Goal: Contribute content: Contribute content

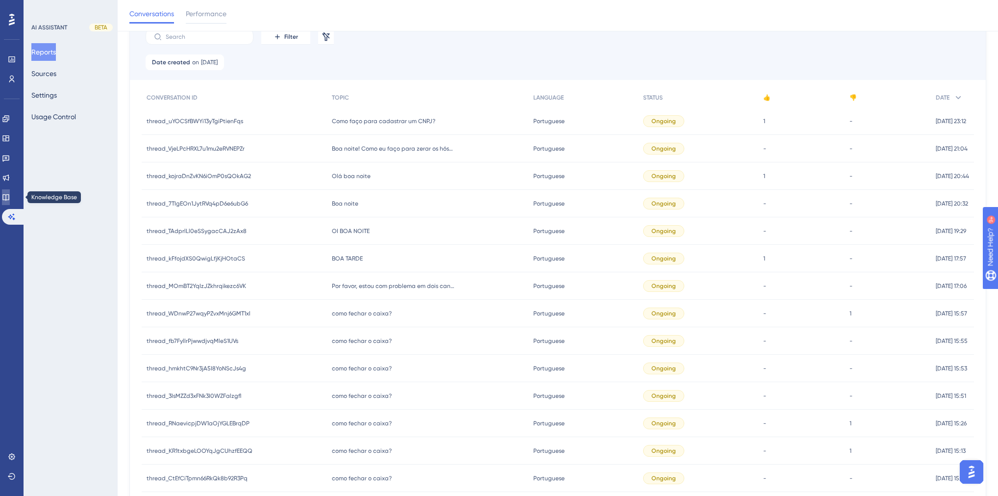
click at [10, 203] on link at bounding box center [6, 197] width 8 height 16
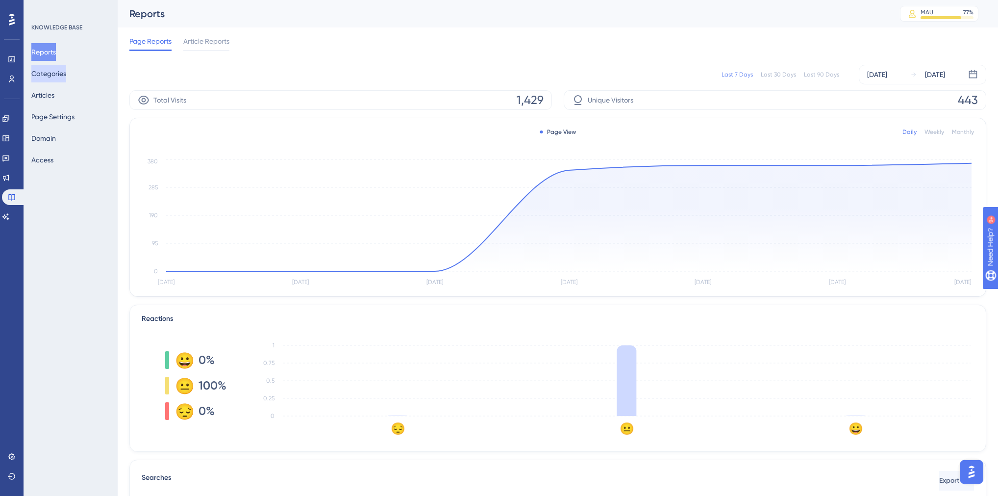
click at [48, 75] on button "Categories" at bounding box center [48, 74] width 35 height 18
click at [49, 98] on button "Articles" at bounding box center [42, 95] width 23 height 18
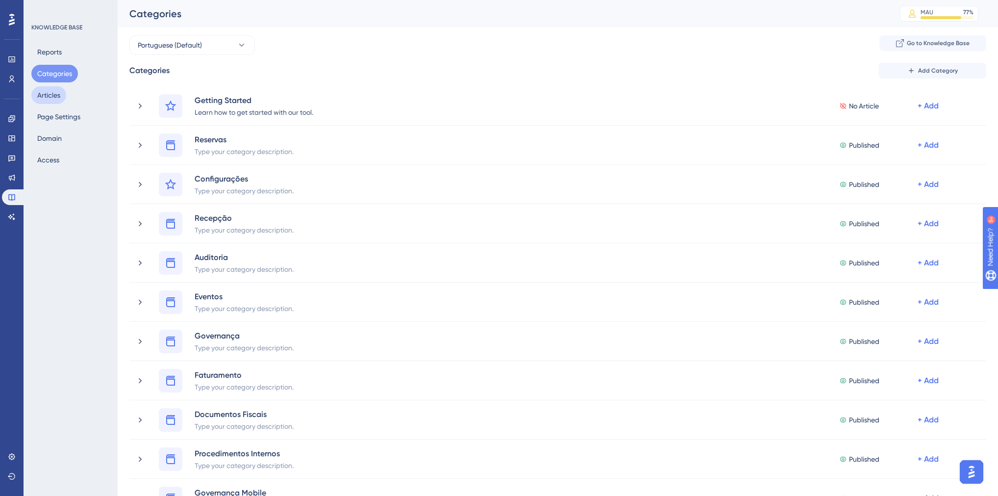
click at [53, 97] on button "Articles" at bounding box center [48, 95] width 35 height 18
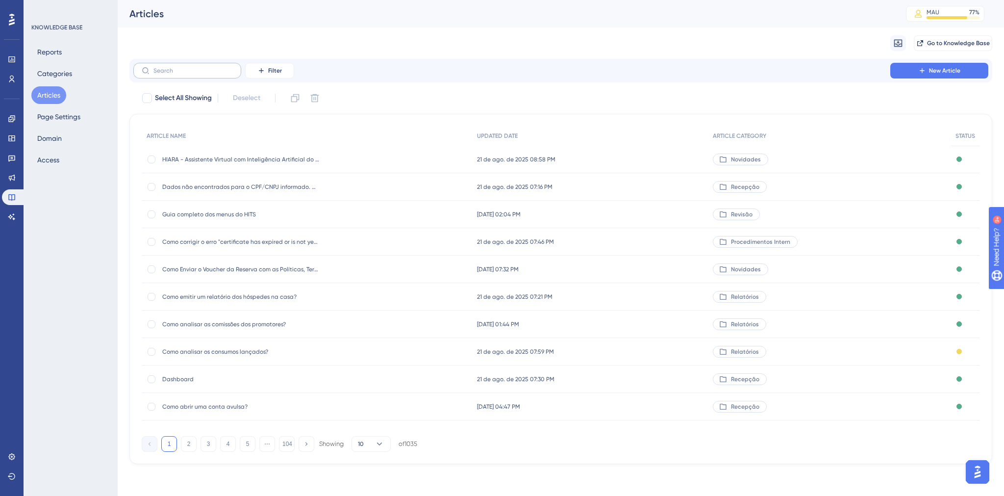
click at [184, 66] on label at bounding box center [187, 71] width 108 height 16
click at [184, 67] on input "text" at bounding box center [192, 70] width 79 height 7
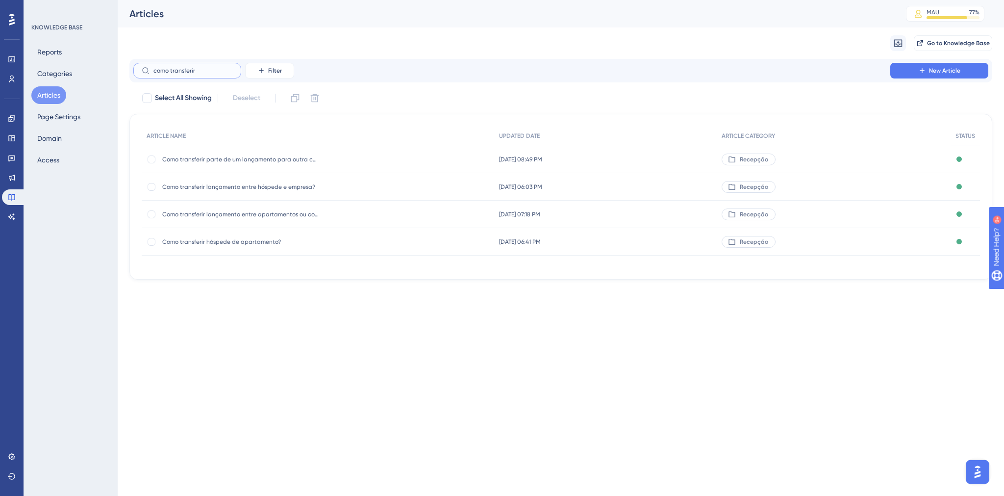
type input "como transferir"
click at [244, 190] on span "Como transferir lançamento entre hóspede e empresa?" at bounding box center [240, 187] width 157 height 8
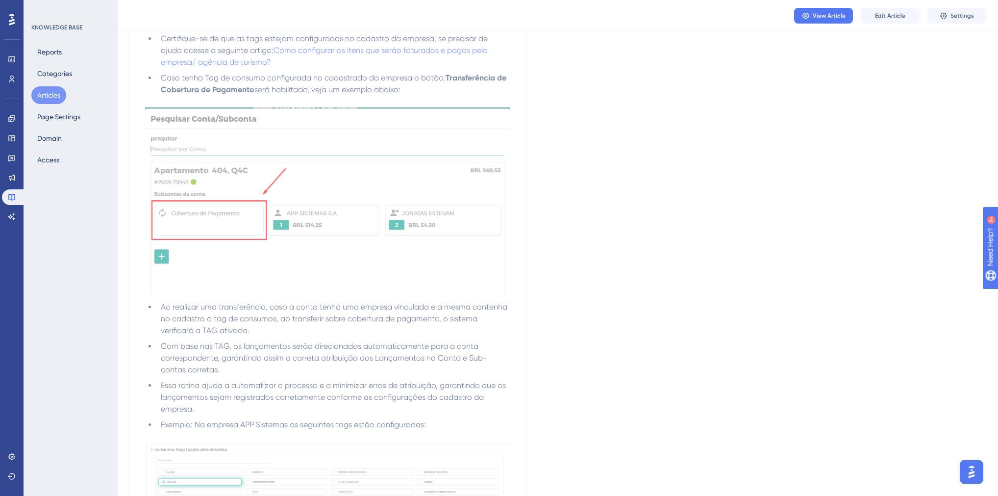
scroll to position [1011, 0]
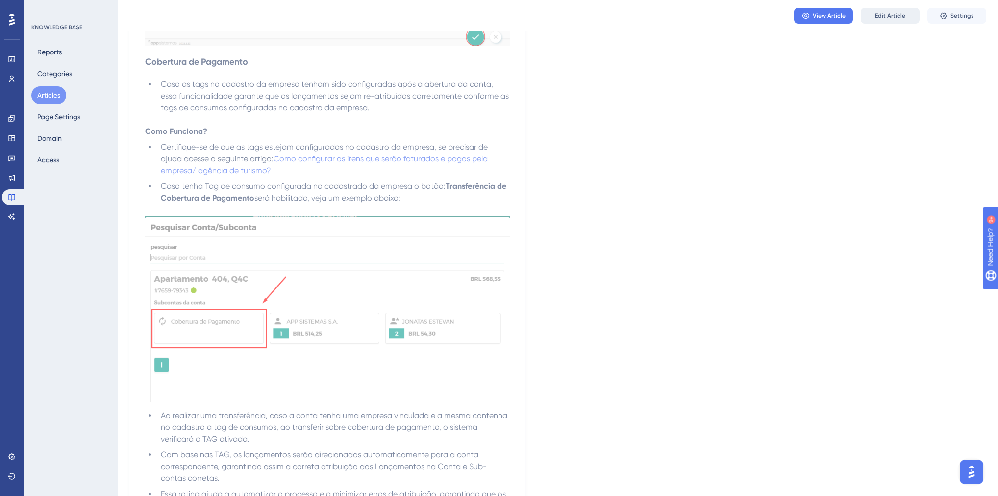
click at [874, 19] on button "Edit Article" at bounding box center [890, 16] width 59 height 16
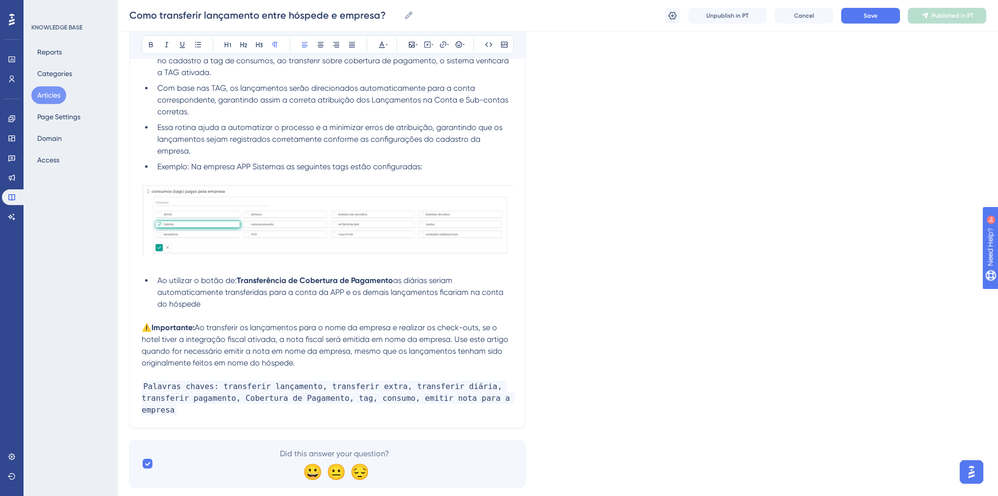
scroll to position [1445, 0]
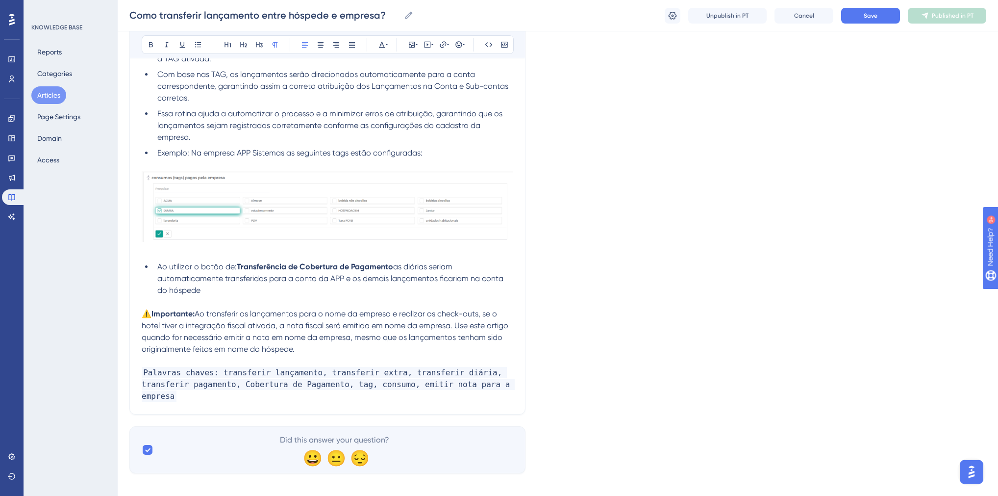
drag, startPoint x: 300, startPoint y: 340, endPoint x: 145, endPoint y: 305, distance: 158.9
click at [145, 308] on p "⚠️ Importante: Ao transferir os lançamentos para o nome da empresa e realizar o…" at bounding box center [328, 331] width 372 height 47
copy p "⚠️ Importante: Ao transferir os lançamentos para o nome da empresa e realizar o…"
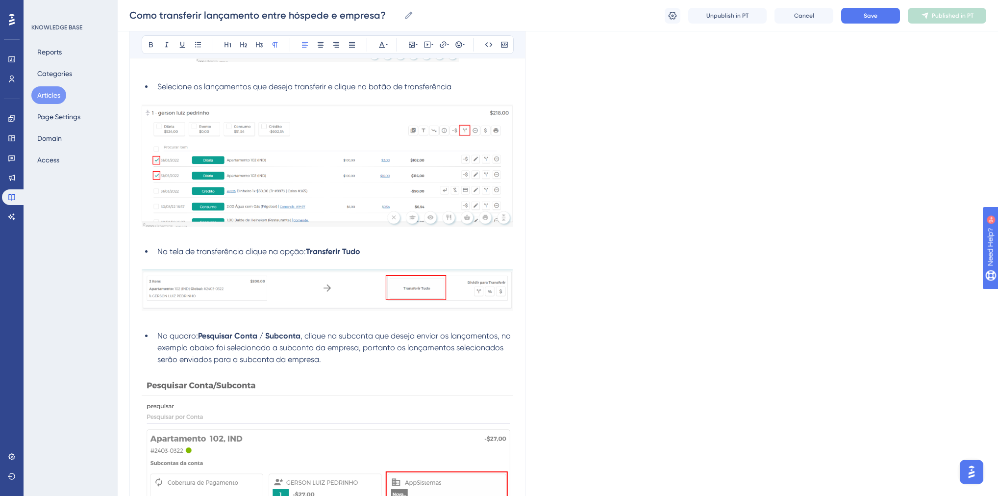
scroll to position [0, 0]
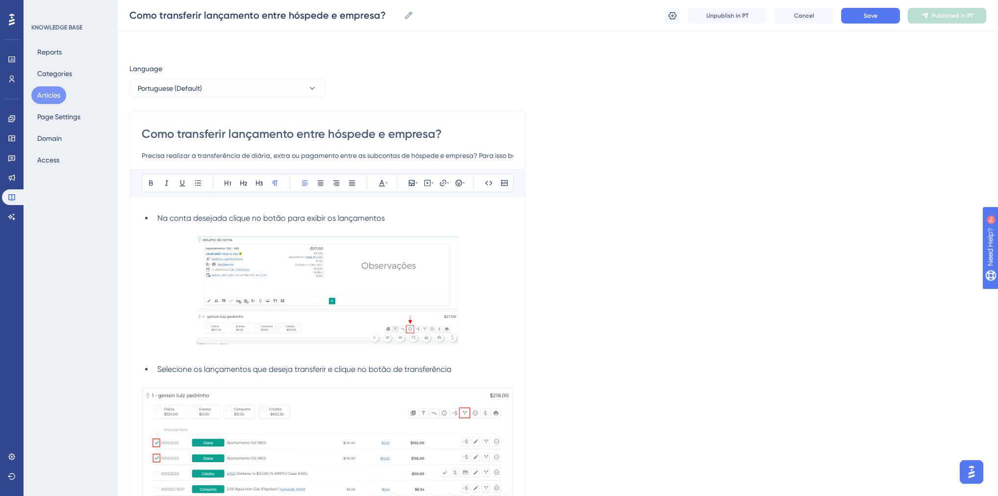
drag, startPoint x: 596, startPoint y: 321, endPoint x: 400, endPoint y: 125, distance: 277.0
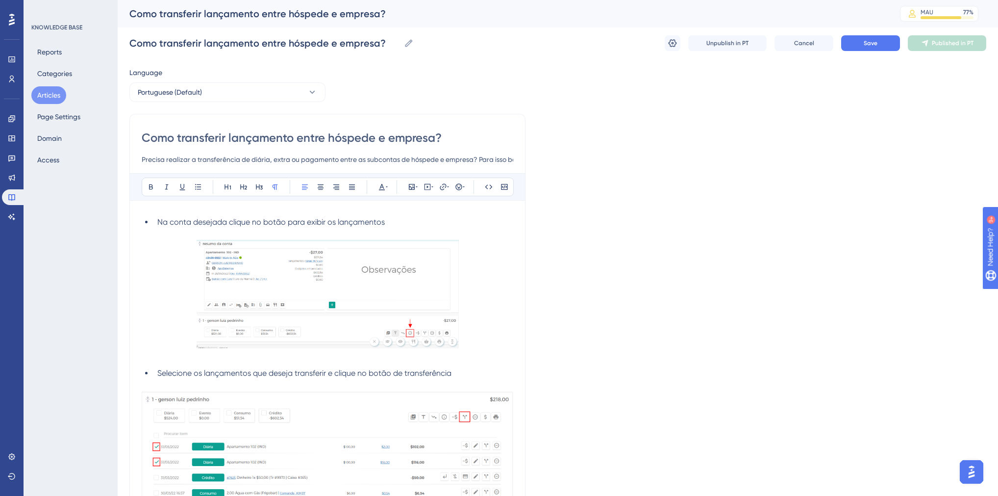
click at [157, 216] on li "Na conta desejada clique no botão para exibir os lançamentos" at bounding box center [333, 222] width 360 height 12
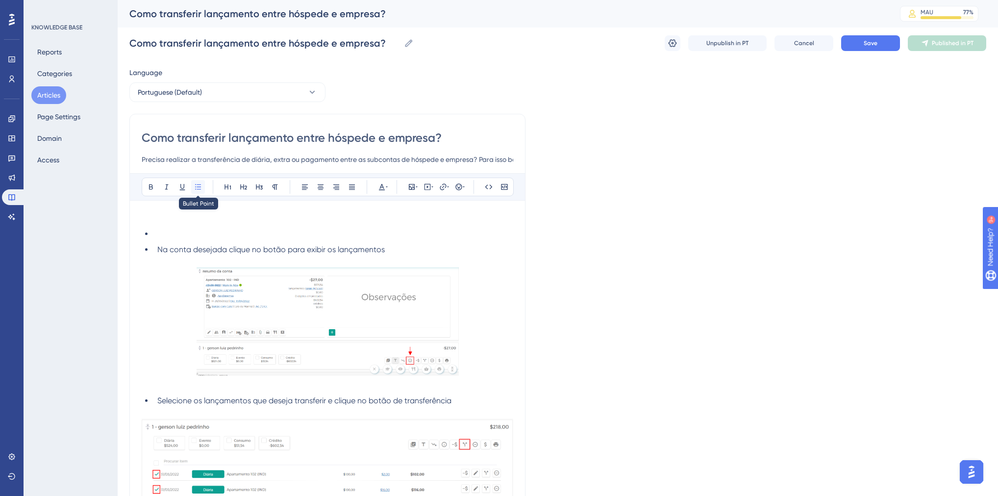
click at [199, 184] on icon at bounding box center [198, 186] width 6 height 5
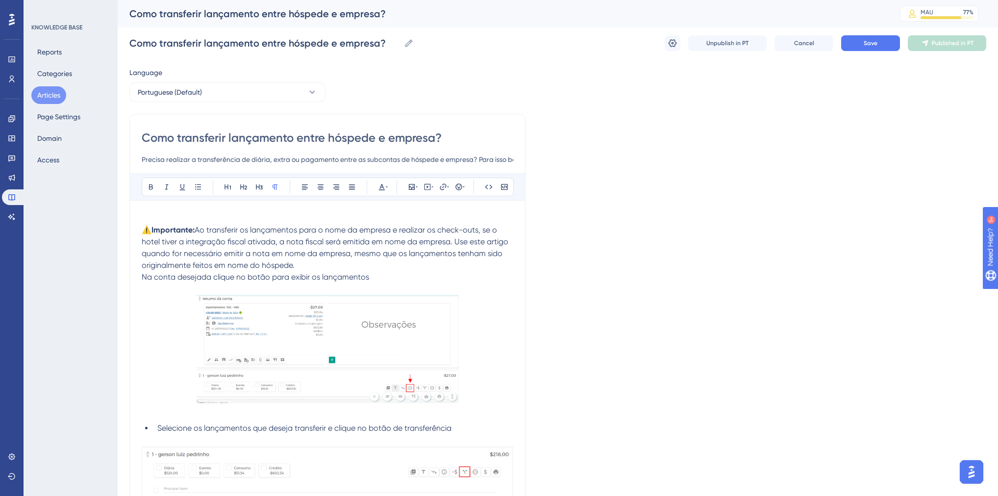
click at [190, 213] on p at bounding box center [328, 218] width 372 height 12
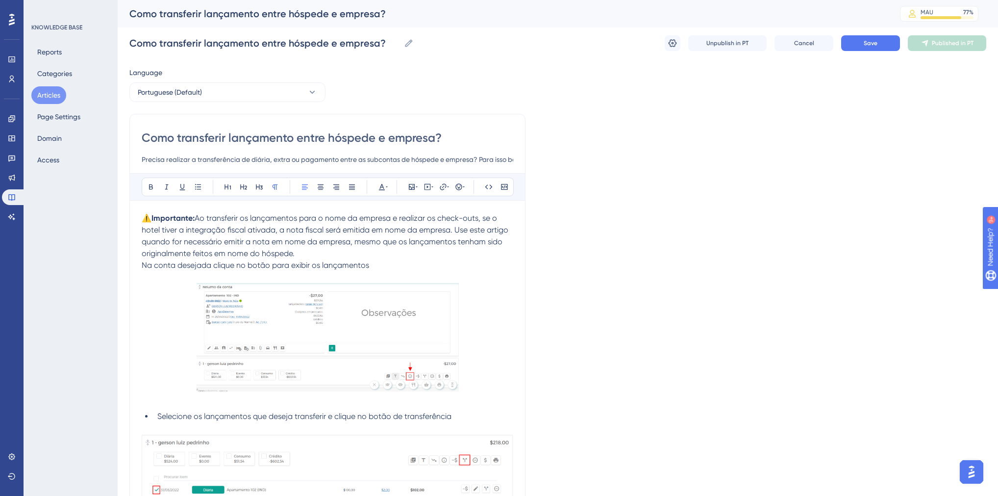
click at [304, 254] on p "⚠️ Importante: Ao transferir os lançamentos para o nome da empresa e realizar o…" at bounding box center [328, 235] width 372 height 47
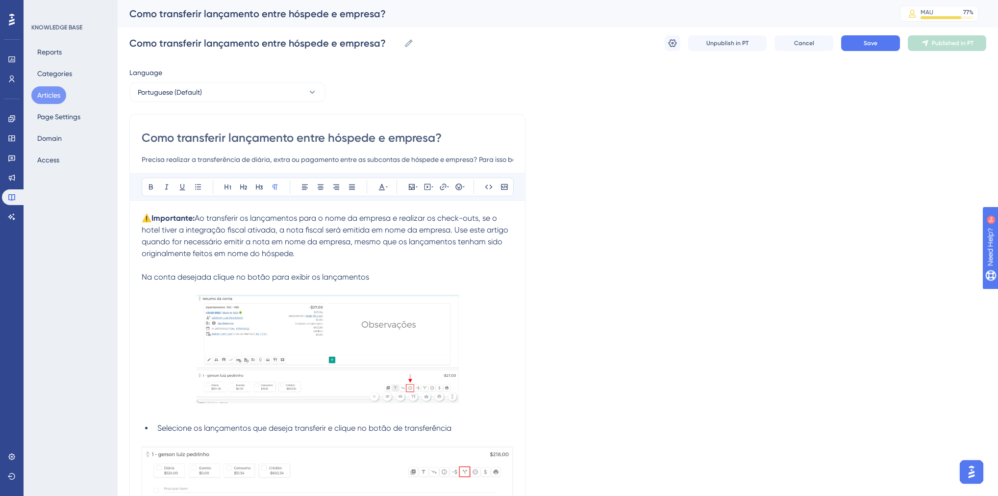
click at [155, 275] on span "Na conta desejada clique no botão para exibir os lançamentos" at bounding box center [255, 276] width 227 height 9
click at [192, 191] on button at bounding box center [198, 187] width 14 height 14
drag, startPoint x: 198, startPoint y: 218, endPoint x: 296, endPoint y: 250, distance: 103.4
click at [296, 250] on p "⚠️ Importante: Ao transferir os lançamentos para o nome da empresa e realizar o…" at bounding box center [328, 235] width 372 height 47
click at [197, 217] on span "Ao transferir os lançamentos para o nome da empresa e realizar os check-outs, s…" at bounding box center [326, 235] width 369 height 45
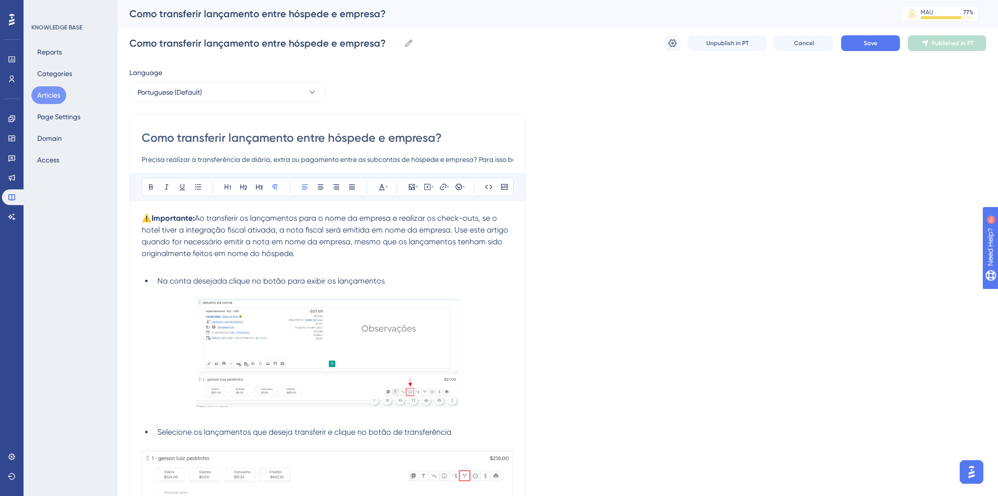
drag, startPoint x: 197, startPoint y: 217, endPoint x: 296, endPoint y: 255, distance: 106.4
click at [296, 255] on p "⚠️ Importante: Ao transferir os lançamentos para o nome da empresa e realizar o…" at bounding box center [328, 235] width 372 height 47
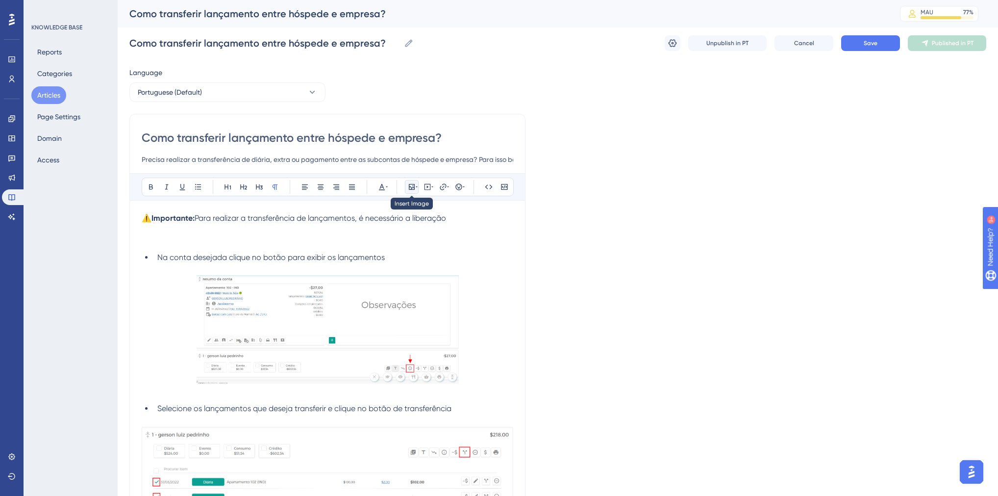
click at [410, 185] on icon at bounding box center [412, 187] width 8 height 8
click at [414, 234] on span "Upload Image" at bounding box center [417, 233] width 40 height 8
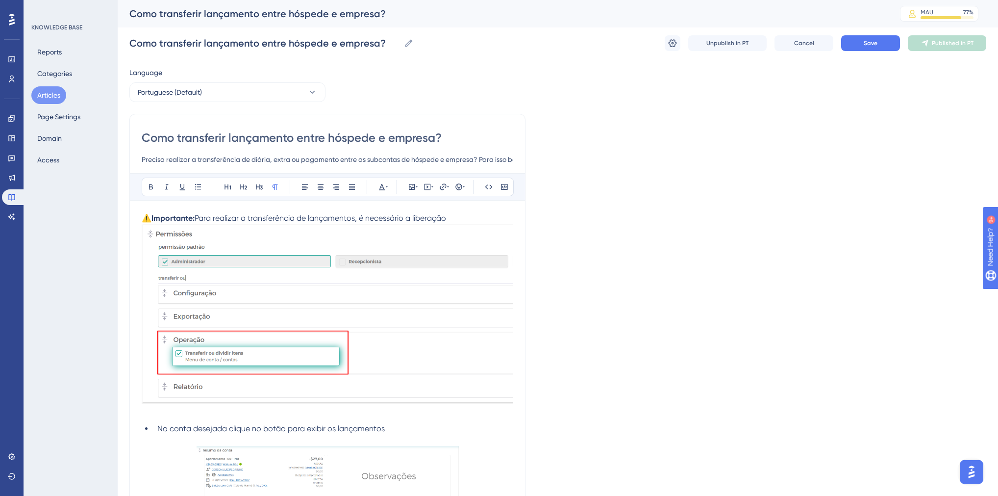
click at [458, 216] on p "⚠️ Importante: Para realizar a transferência de lançamentos, é necessário a lib…" at bounding box center [328, 218] width 372 height 12
click at [410, 216] on span "Para realizar a transferência de lançamentos, é necessário a liberação" at bounding box center [320, 217] width 251 height 9
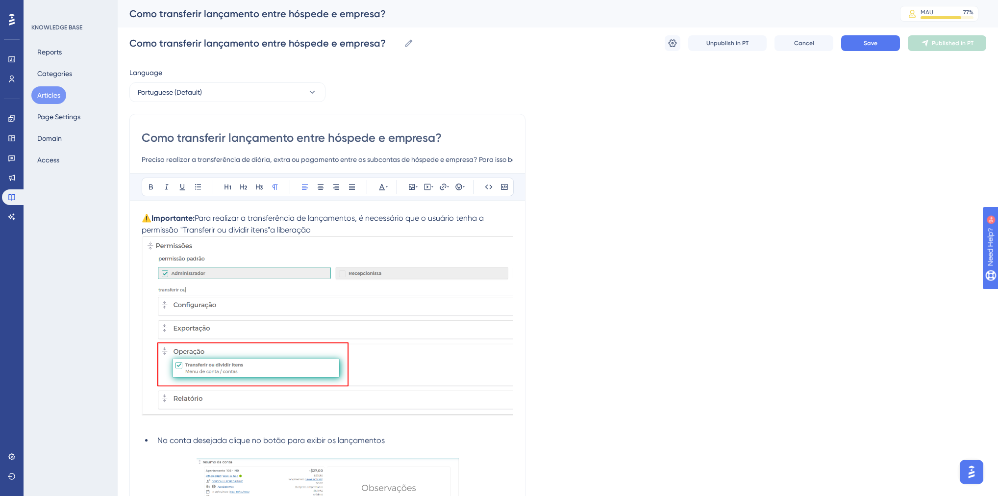
click at [342, 226] on p "⚠️ Importante: Para realizar a transferência de lançamentos, é necessário que o…" at bounding box center [328, 224] width 372 height 24
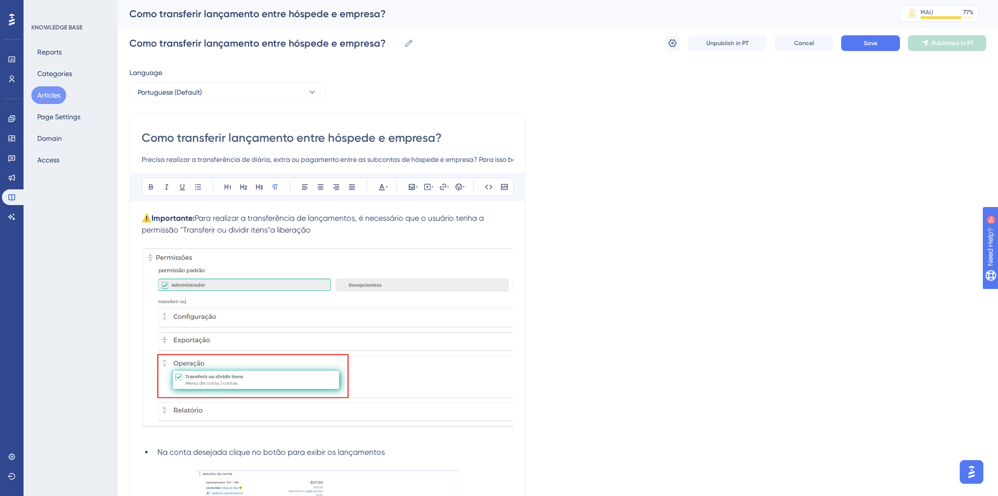
click at [270, 231] on span "Para realizar a transferência de lançamentos, é necessário que o usuário tenha …" at bounding box center [314, 223] width 344 height 21
click at [272, 229] on span "Para realizar a transferência de lançamentos, é necessário que o usuário tenha …" at bounding box center [314, 223] width 344 height 21
drag, startPoint x: 319, startPoint y: 229, endPoint x: 218, endPoint y: 222, distance: 101.3
click at [218, 222] on p "⚠️ Importante: Para realizar a transferência de lançamentos, é necessário que o…" at bounding box center [328, 224] width 372 height 24
click at [217, 220] on span "Para realizar a transferência de lançamentos, é necessário que o usuário tenha …" at bounding box center [314, 223] width 344 height 21
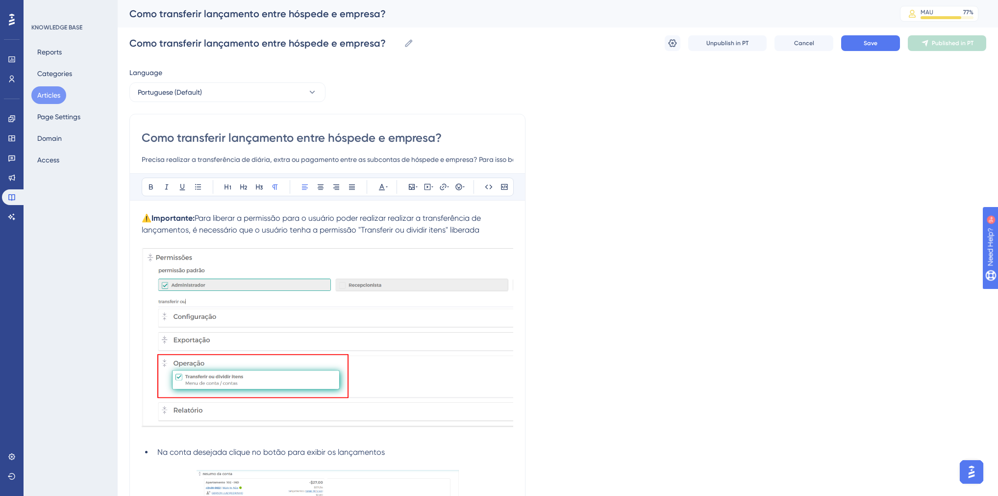
click at [239, 229] on span "Para liberar a permissão para o usuário poder realizar realizar a transferência…" at bounding box center [312, 223] width 341 height 21
click at [513, 229] on p "⚠️ Importante: Para liberar a permissão para o usuário poder realizar realizar …" at bounding box center [328, 224] width 372 height 24
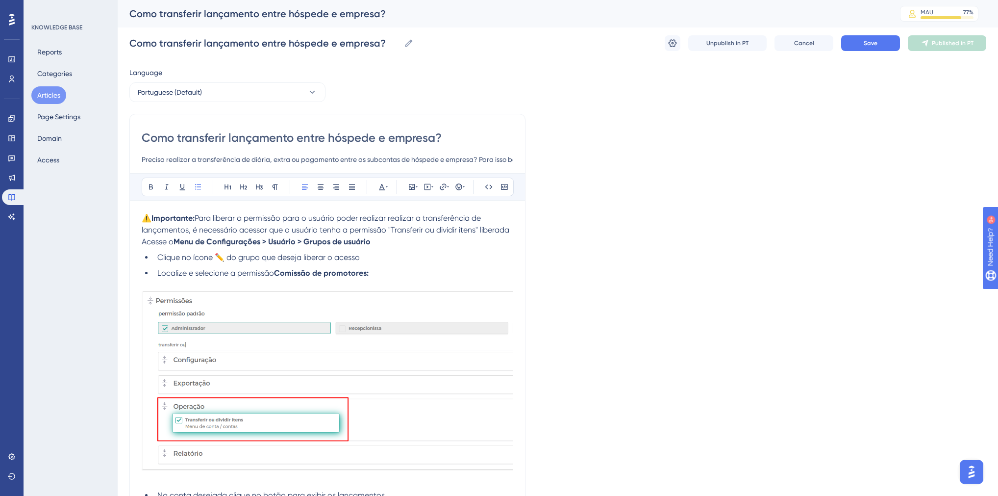
click at [199, 216] on span "Para liberar a permissão para o usuário poder realizar realizar a transferência…" at bounding box center [326, 223] width 368 height 21
click at [216, 218] on span "Para liberar a permissão para o usuário poder realizar realizar a transferência…" at bounding box center [326, 223] width 368 height 21
drag, startPoint x: 368, startPoint y: 272, endPoint x: 276, endPoint y: 269, distance: 91.2
click at [276, 269] on strong "Comissão de promotores:" at bounding box center [321, 272] width 95 height 9
click at [317, 409] on img at bounding box center [328, 380] width 372 height 179
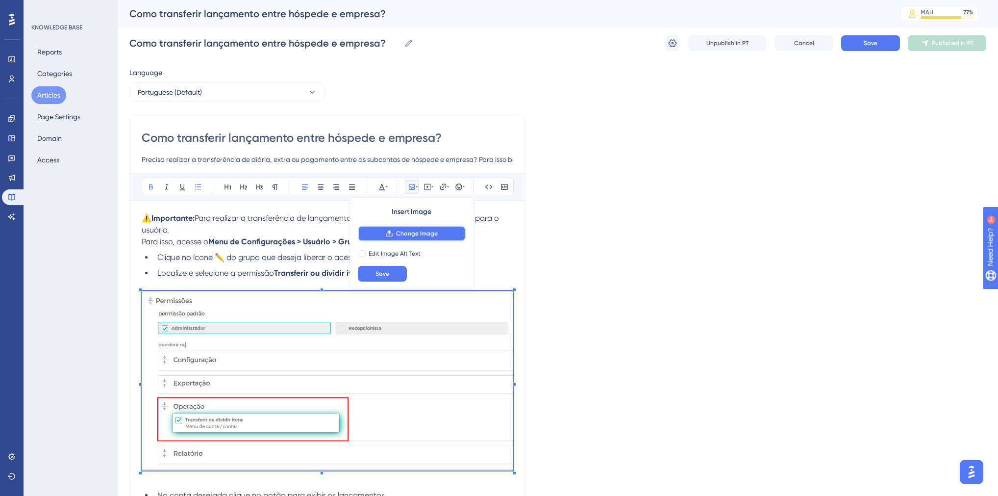
click at [445, 237] on button "Change Image" at bounding box center [412, 233] width 108 height 16
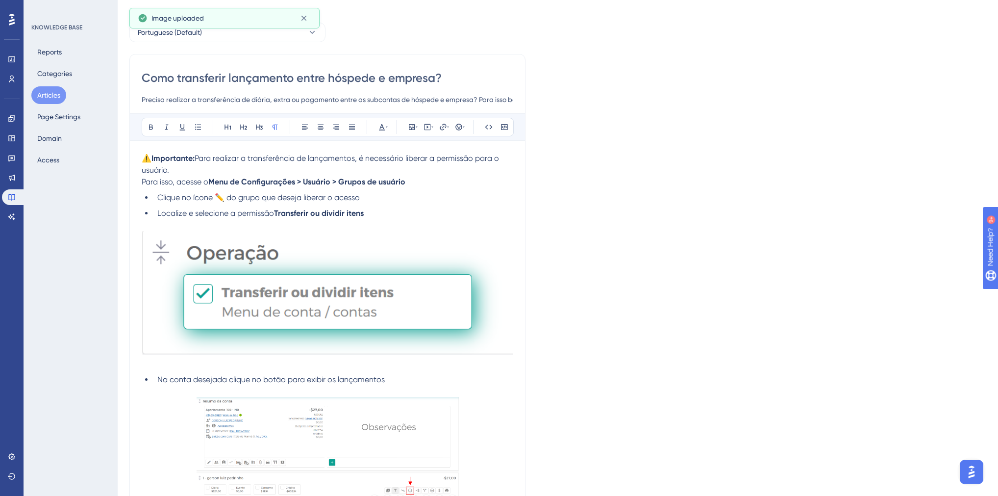
scroll to position [157, 0]
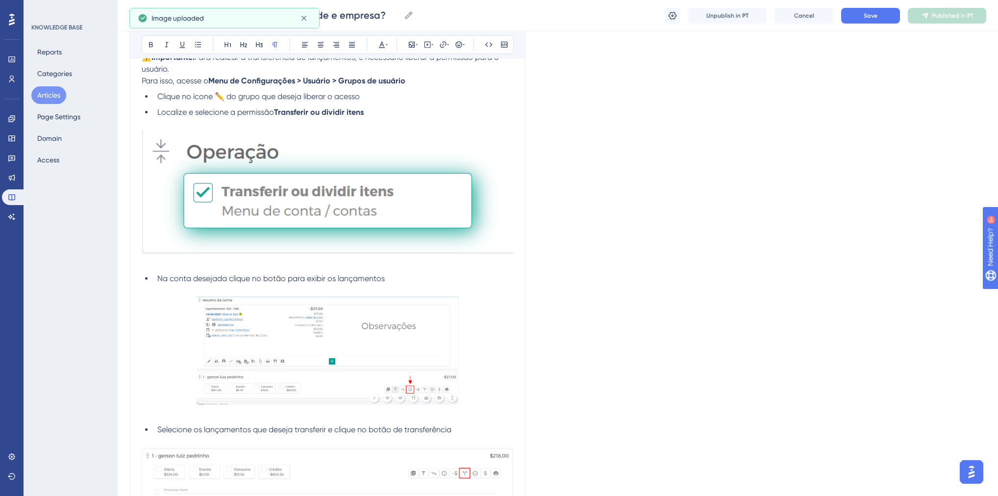
drag, startPoint x: 518, startPoint y: 251, endPoint x: 141, endPoint y: 100, distance: 405.6
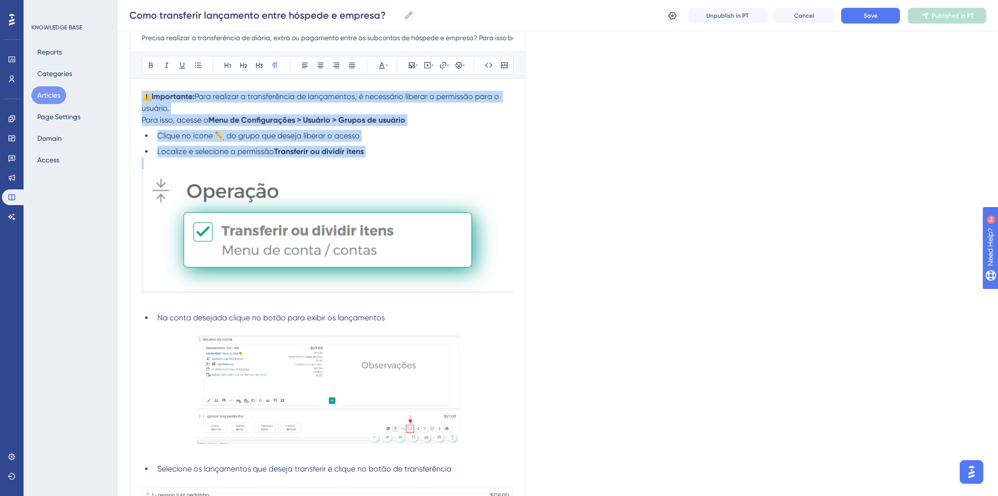
drag, startPoint x: 142, startPoint y: 96, endPoint x: 396, endPoint y: 160, distance: 261.4
copy div "⚠️ Importante: Para realizar a transferência de lançamentos, é necessário liber…"
click at [873, 15] on span "Save" at bounding box center [871, 16] width 14 height 8
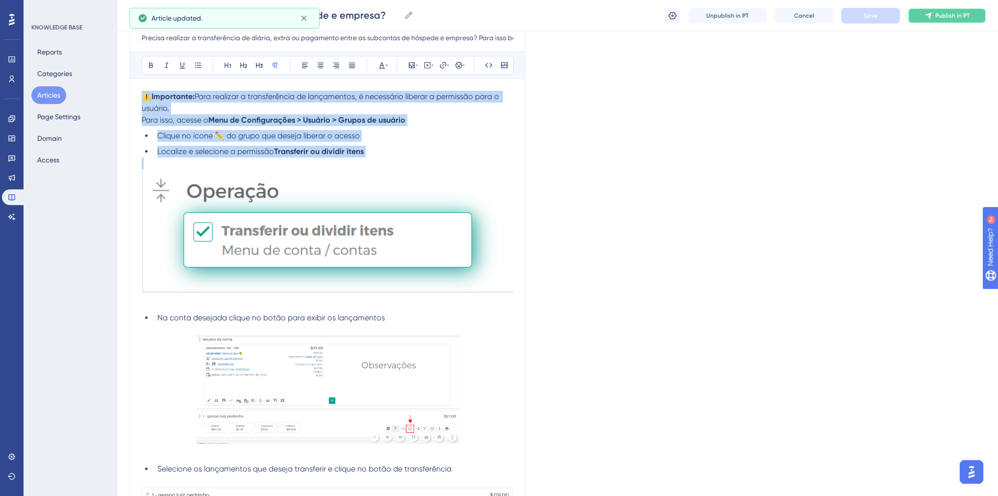
click at [929, 16] on icon at bounding box center [928, 15] width 6 height 6
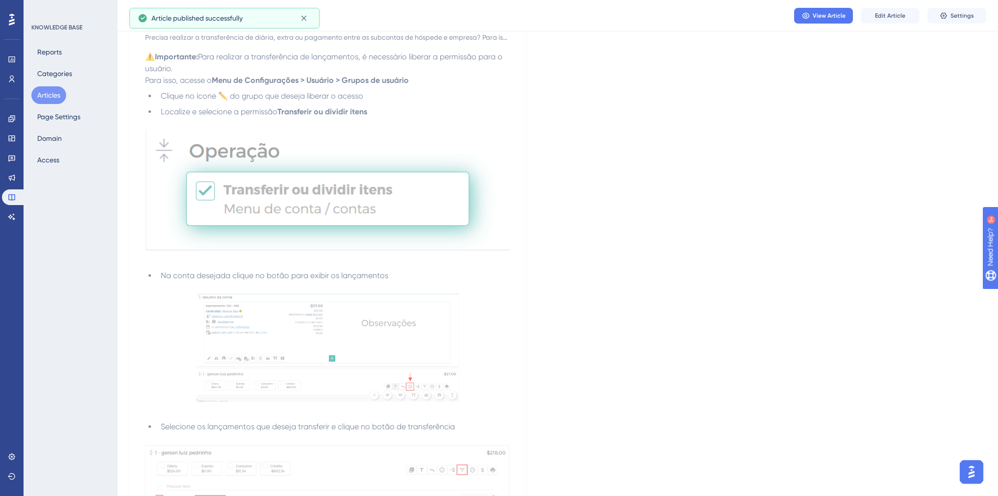
scroll to position [0, 0]
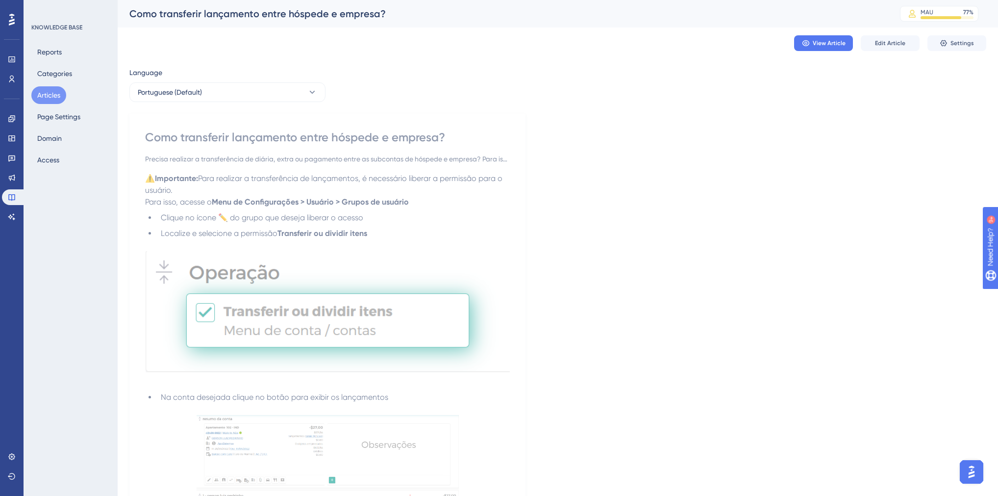
click at [48, 95] on button "Articles" at bounding box center [48, 95] width 35 height 18
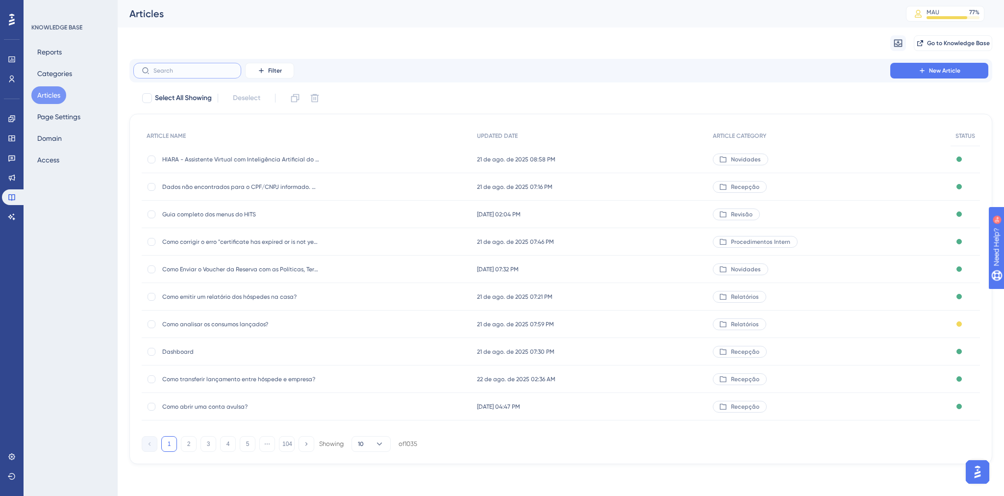
click at [173, 74] on input "text" at bounding box center [192, 70] width 79 height 7
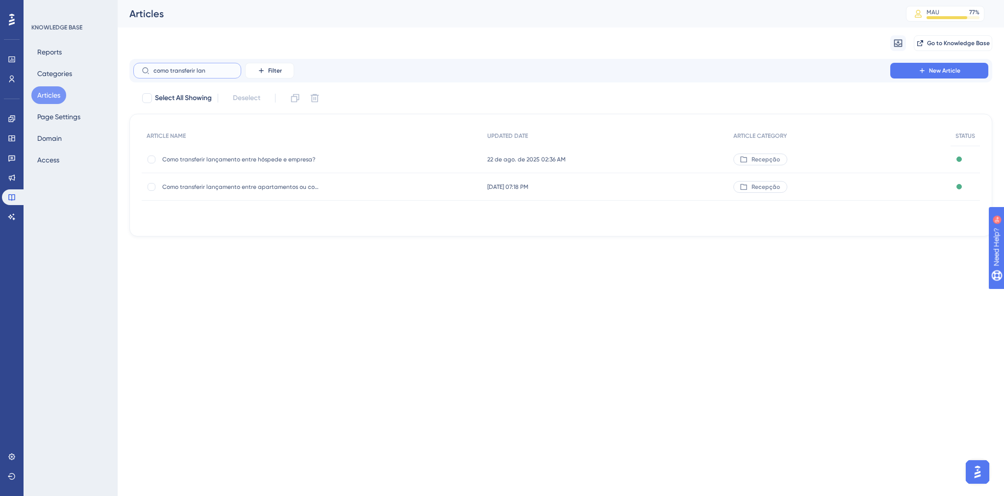
type input "como transferir lan"
click at [269, 187] on span "Como transferir lançamento entre apartamentos ou contas avulsas?" at bounding box center [240, 187] width 157 height 8
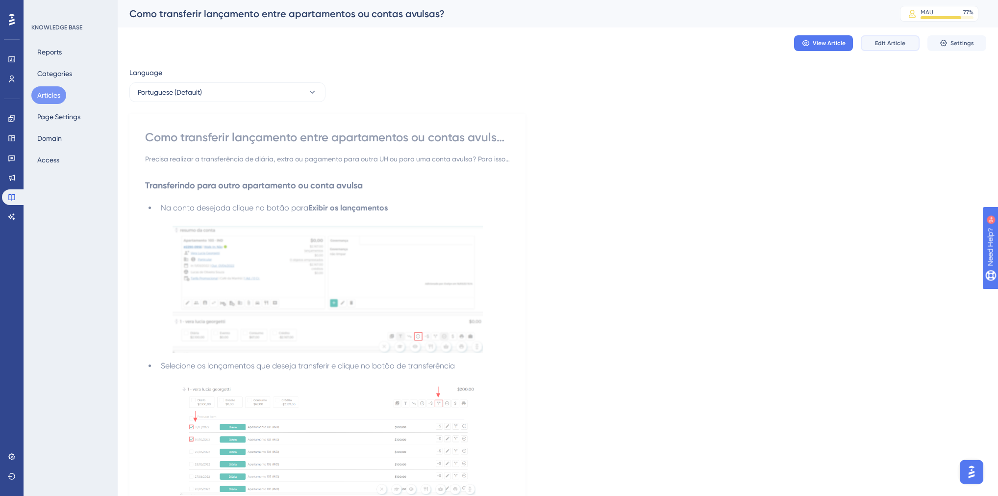
click at [908, 45] on button "Edit Article" at bounding box center [890, 43] width 59 height 16
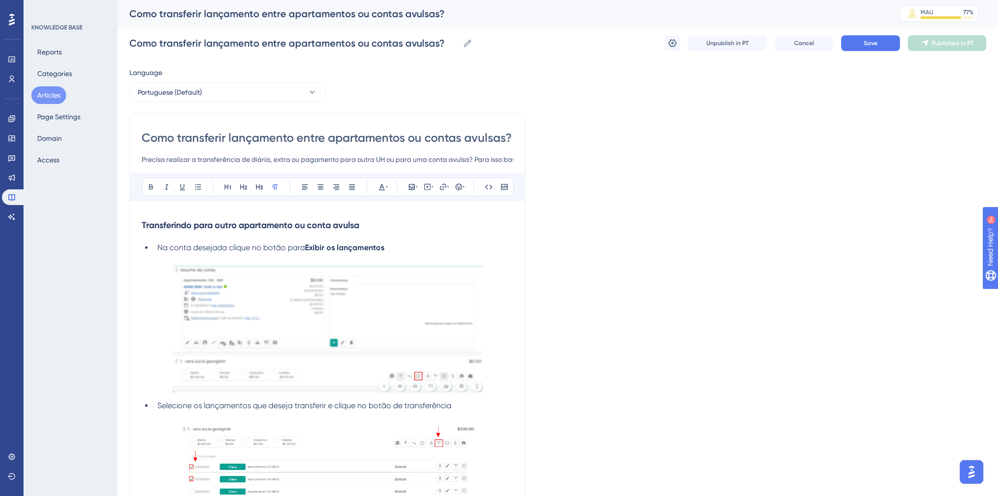
click at [143, 225] on strong "Transferindo para outro apartamento ou conta avulsa" at bounding box center [251, 225] width 218 height 11
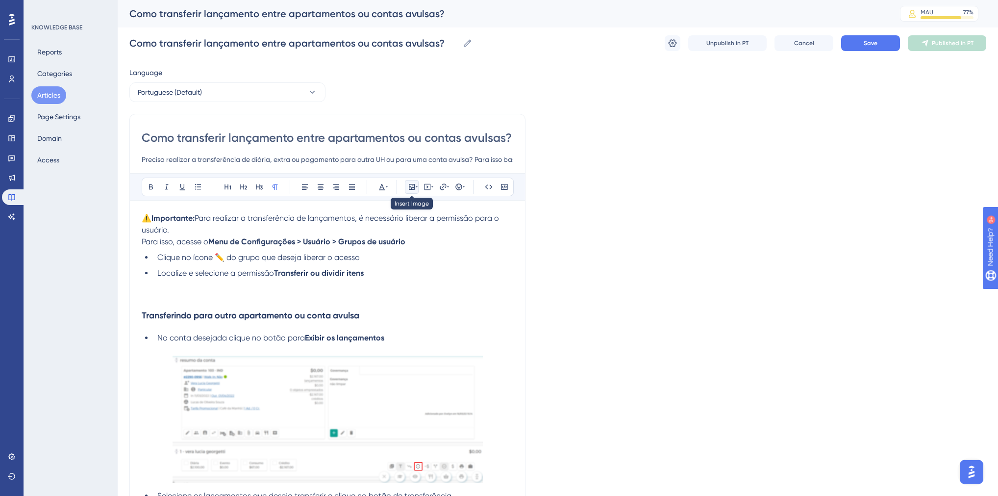
click at [410, 186] on icon at bounding box center [412, 187] width 6 height 6
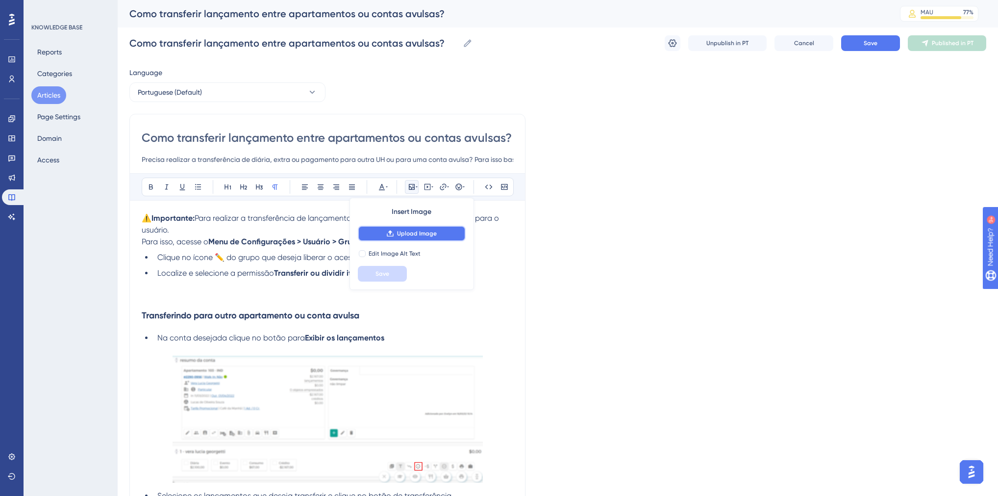
click at [378, 231] on button "Upload Image" at bounding box center [412, 233] width 108 height 16
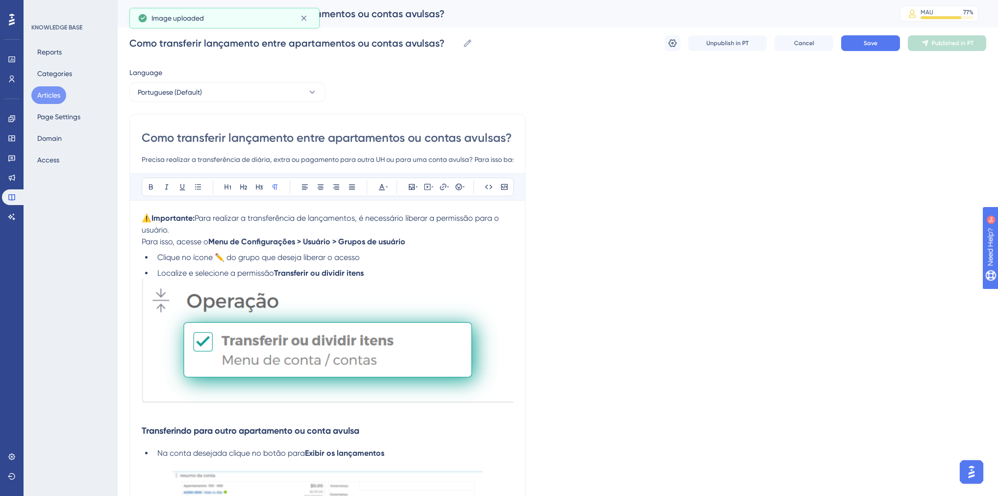
click at [162, 420] on h3 "Transferindo para outro apartamento ou conta avulsa" at bounding box center [328, 430] width 372 height 25
click at [154, 413] on p at bounding box center [328, 412] width 372 height 12
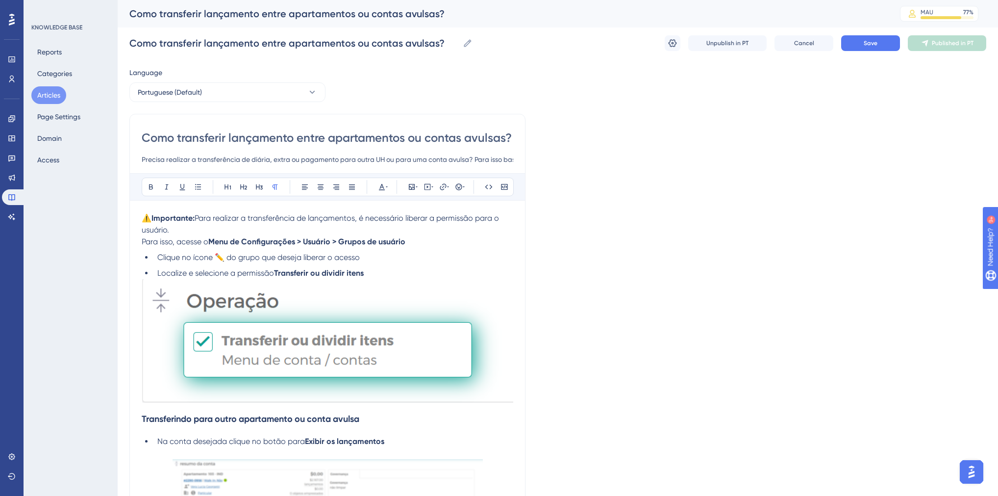
click at [143, 420] on strong "Transferindo para outro apartamento ou conta avulsa" at bounding box center [251, 418] width 218 height 11
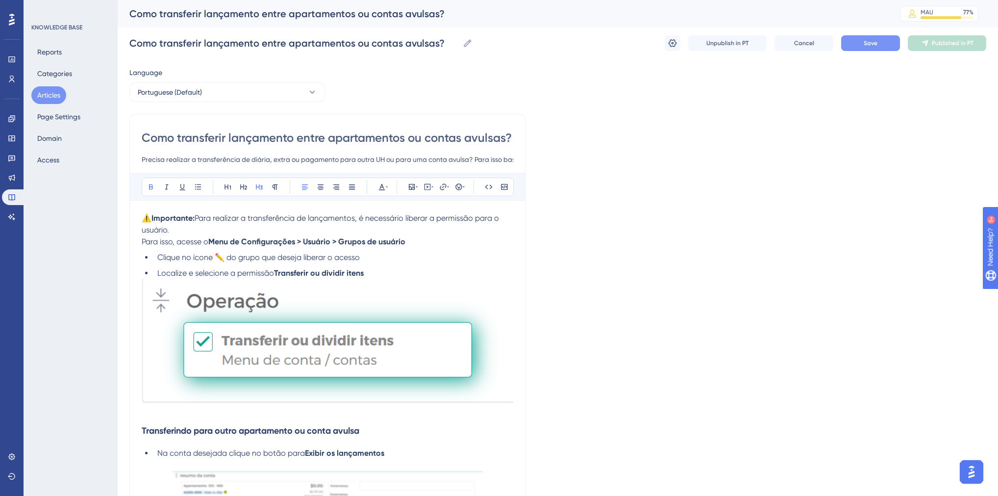
click at [870, 44] on span "Save" at bounding box center [871, 43] width 14 height 8
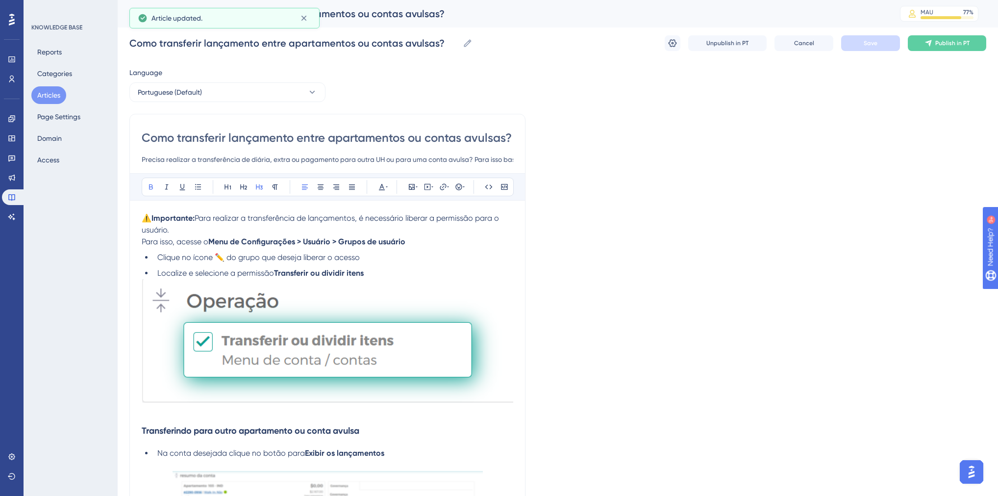
click at [395, 268] on li "Localize e selecione a permissão Transferir ou dividir itens" at bounding box center [333, 273] width 360 height 12
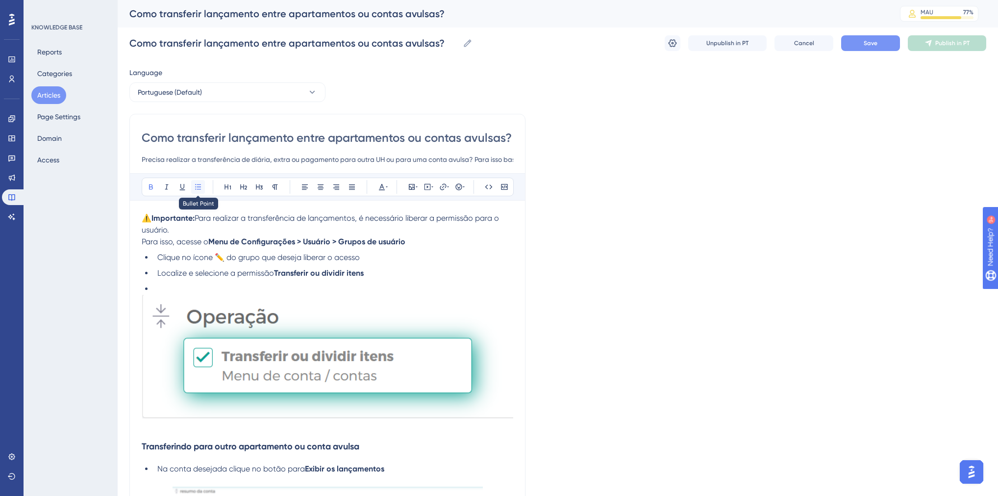
click at [198, 183] on icon at bounding box center [198, 187] width 8 height 8
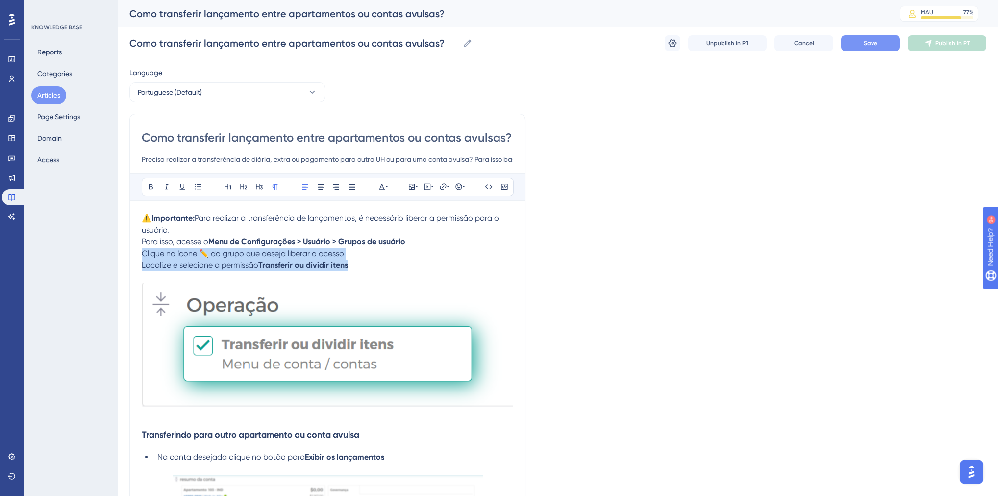
drag, startPoint x: 350, startPoint y: 268, endPoint x: 143, endPoint y: 255, distance: 207.3
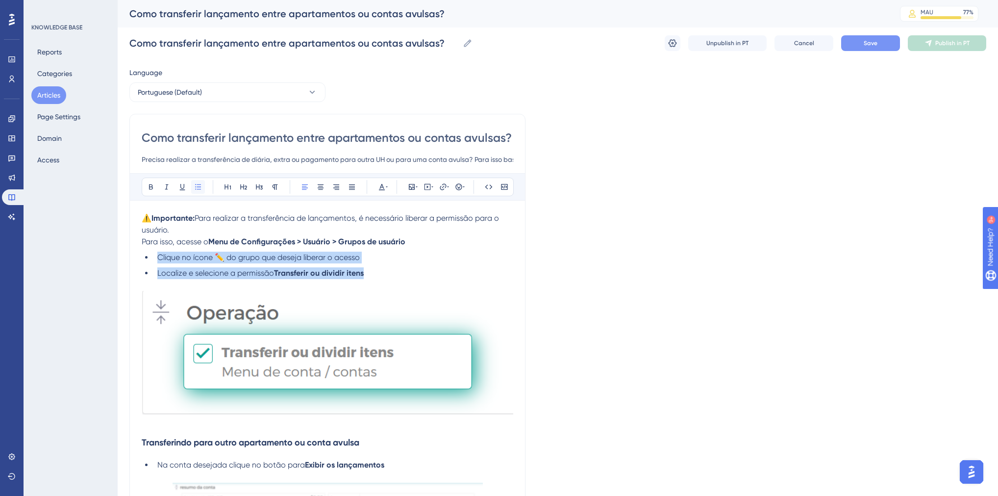
click at [198, 187] on icon at bounding box center [198, 187] width 8 height 8
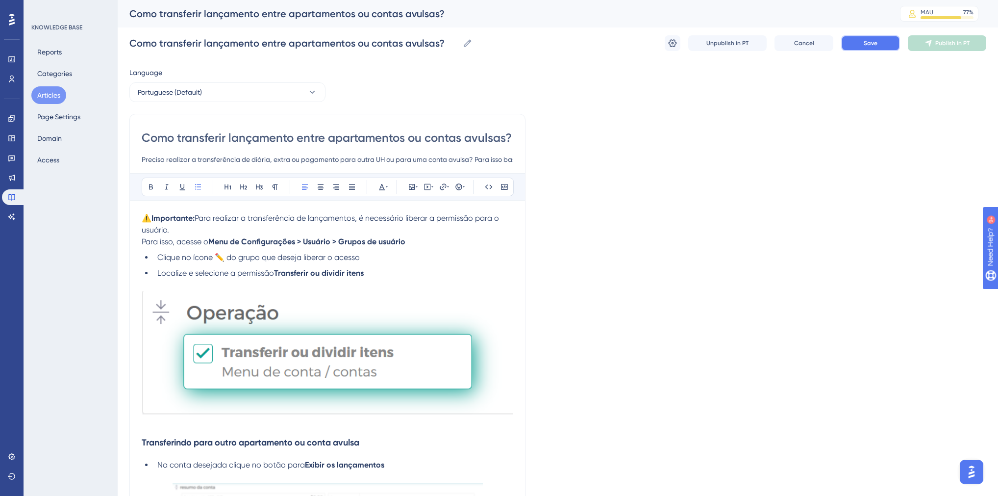
click at [890, 46] on button "Save" at bounding box center [870, 43] width 59 height 16
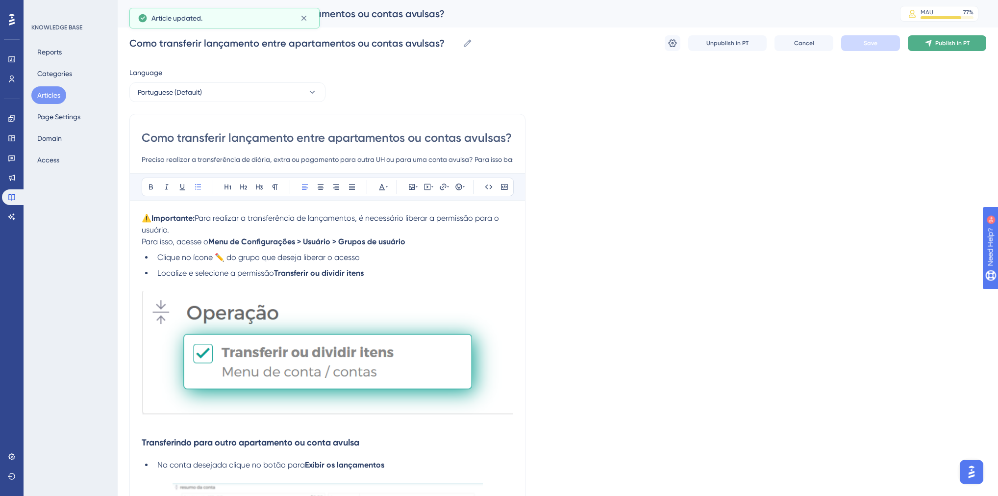
click at [939, 43] on span "Publish in PT" at bounding box center [952, 43] width 34 height 8
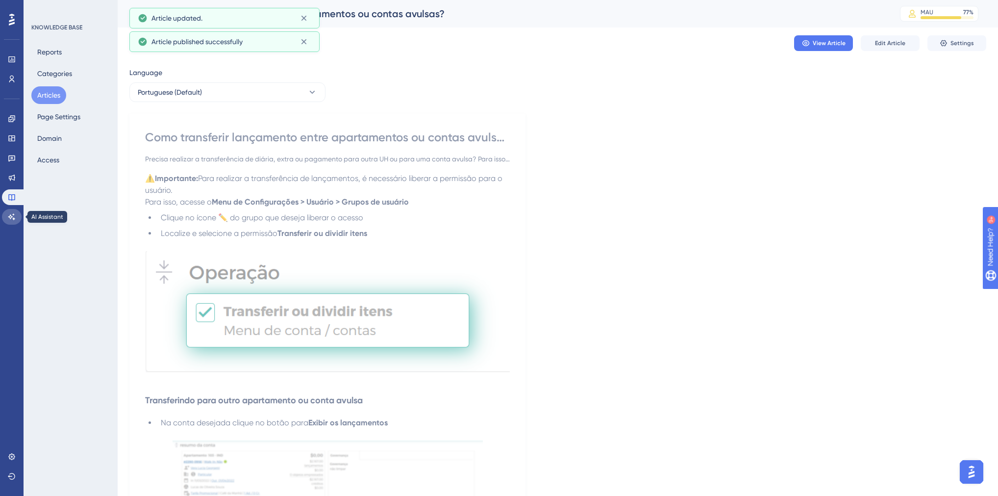
click at [14, 218] on icon at bounding box center [12, 217] width 8 height 8
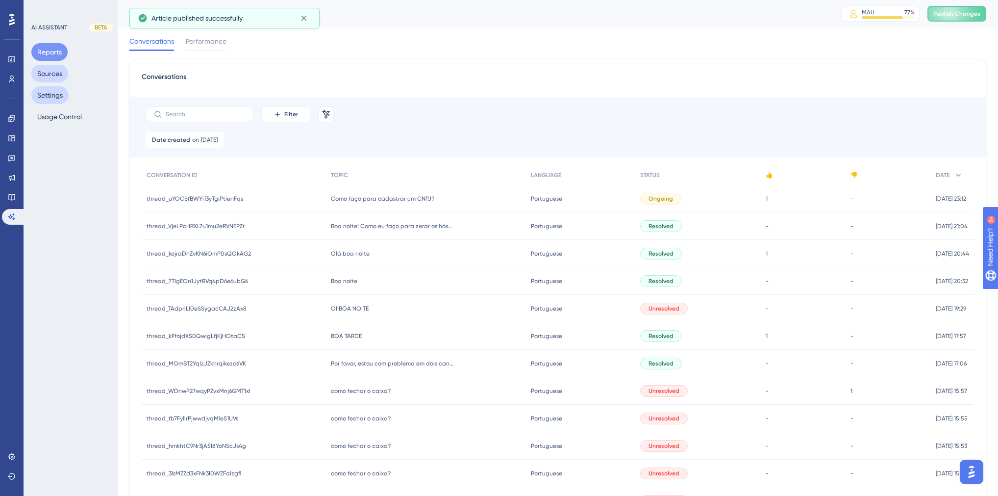
click at [44, 78] on button "Sources" at bounding box center [49, 74] width 37 height 18
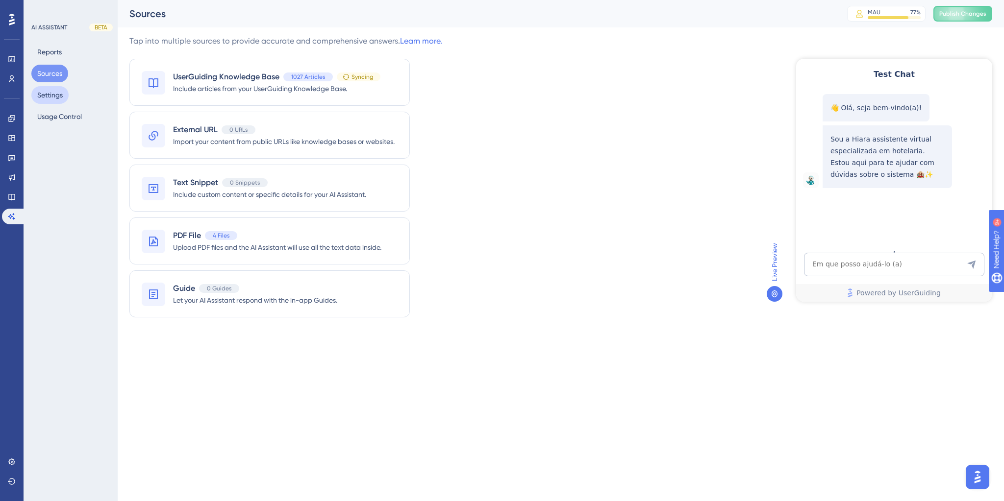
drag, startPoint x: 60, startPoint y: 90, endPoint x: 48, endPoint y: 68, distance: 25.9
click at [60, 90] on button "Settings" at bounding box center [49, 95] width 37 height 18
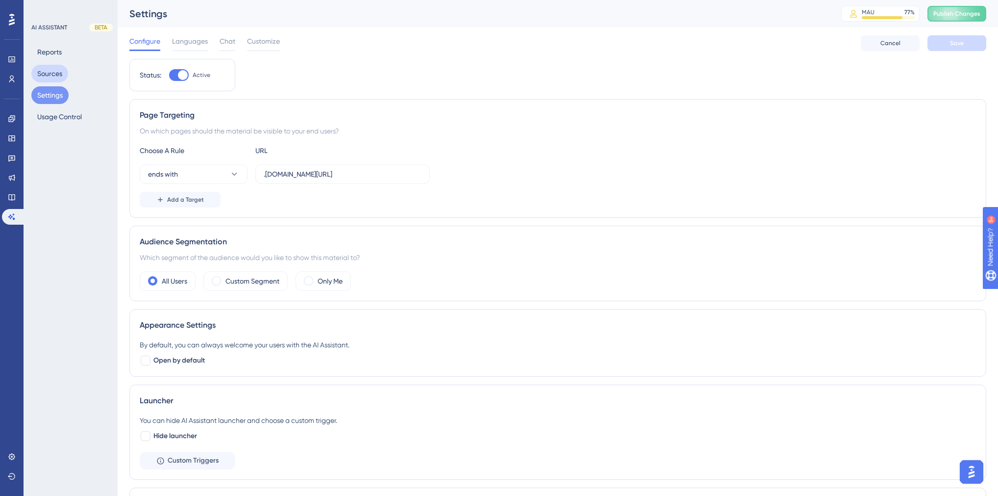
click at [47, 71] on button "Sources" at bounding box center [49, 74] width 37 height 18
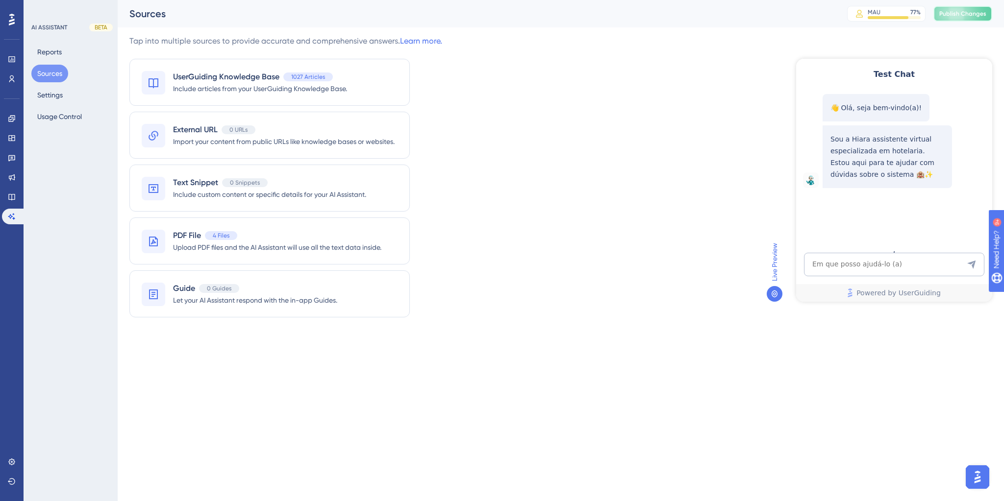
click at [951, 14] on span "Publish Changes" at bounding box center [962, 14] width 47 height 8
click at [897, 264] on textarea "AI Assistant Text Input" at bounding box center [894, 265] width 180 height 24
paste textarea "Como é o nome da permissão que permite o usuario transferir uma conta para outr…"
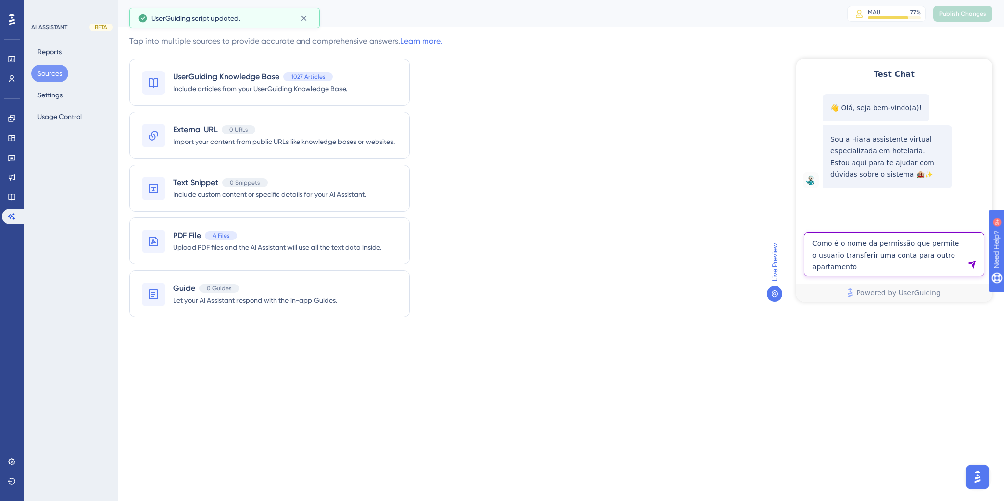
type textarea "Como é o nome da permissão que permite o usuario transferir uma conta para outr…"
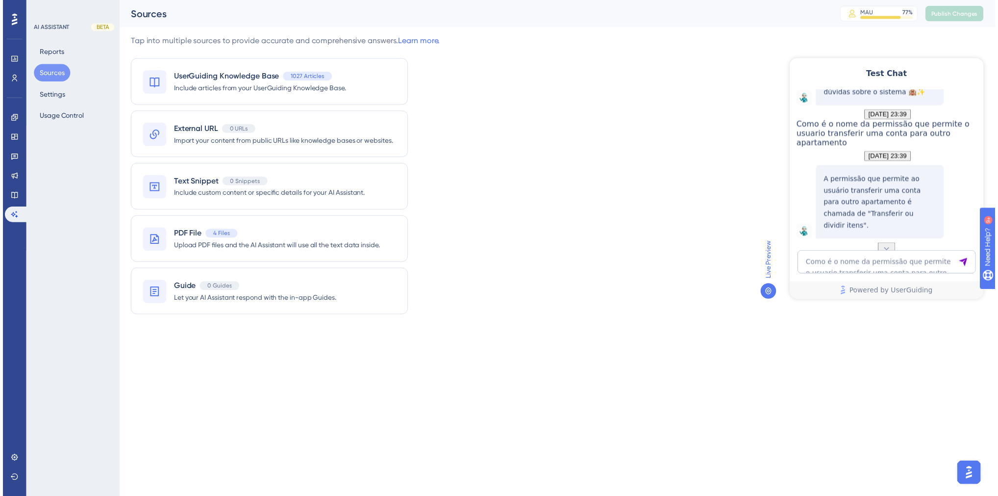
scroll to position [116, 0]
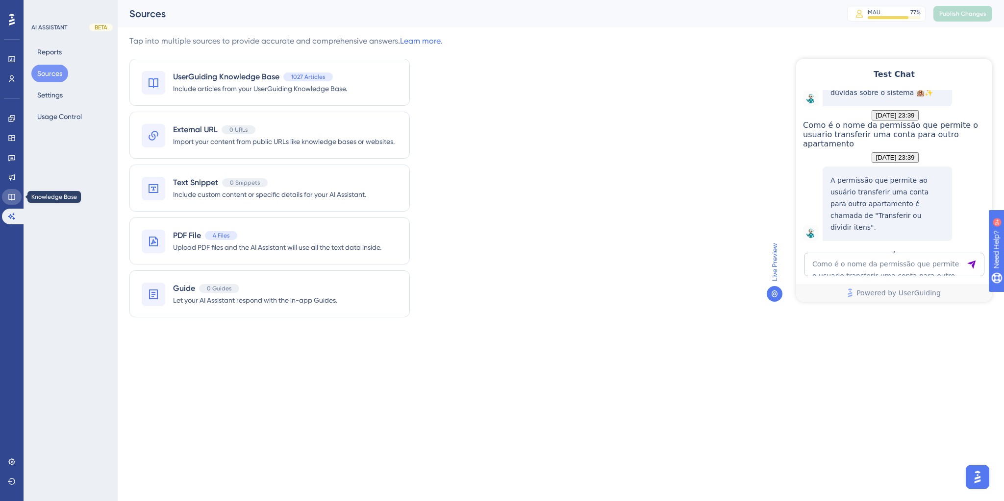
click at [9, 194] on icon at bounding box center [11, 197] width 6 height 6
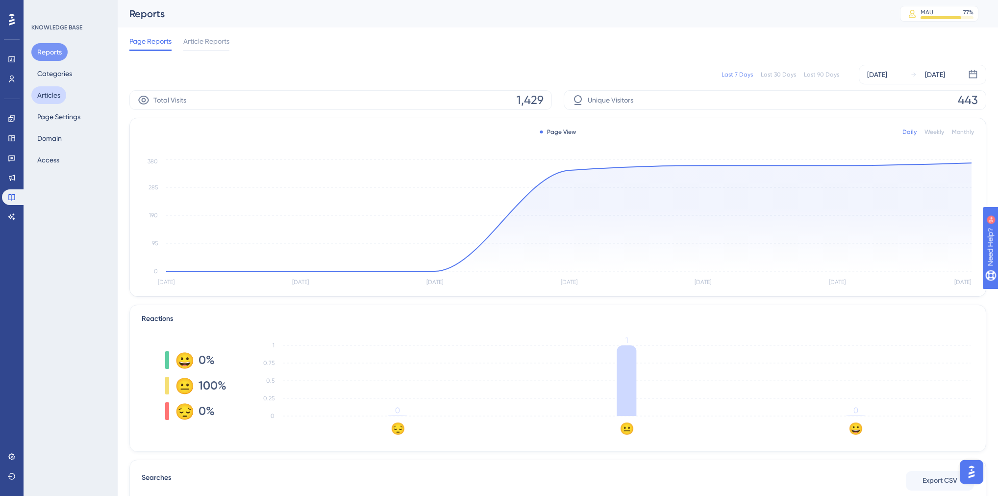
click at [50, 98] on button "Articles" at bounding box center [48, 95] width 35 height 18
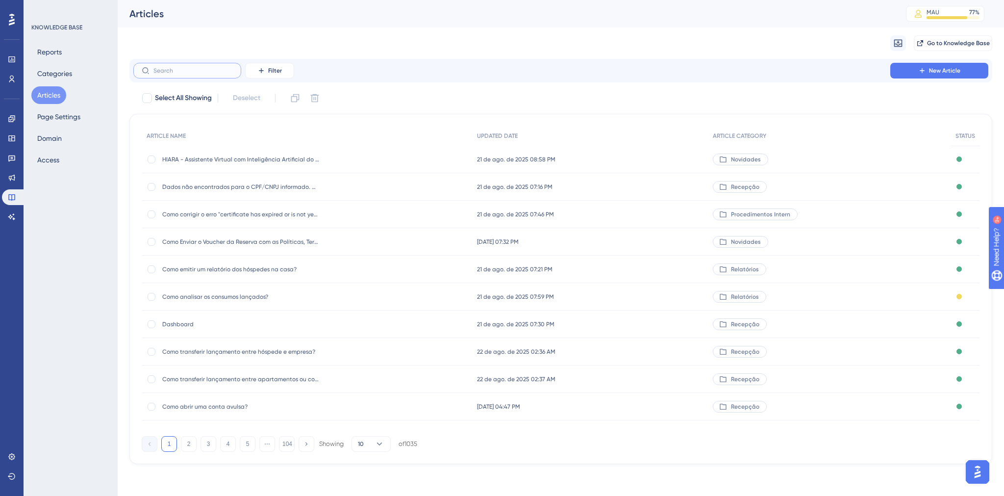
click at [169, 73] on input "text" at bounding box center [192, 70] width 79 height 7
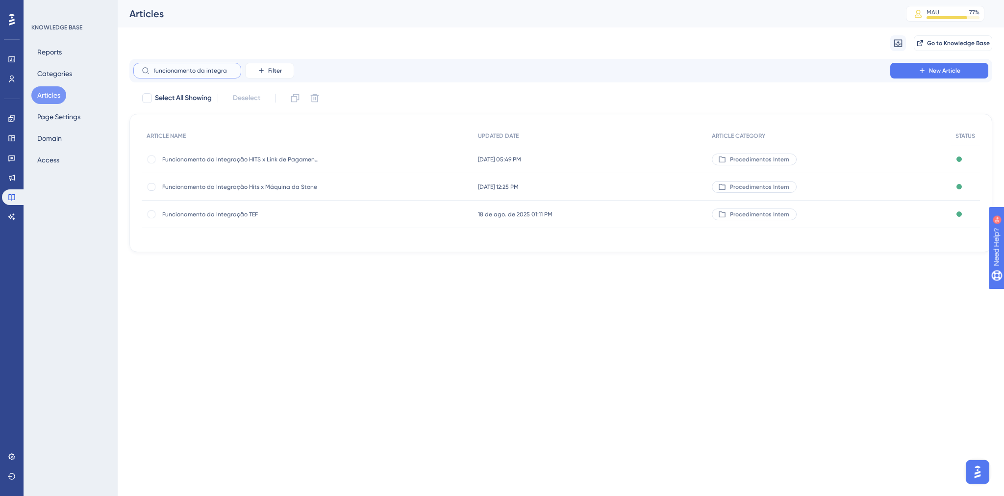
type input "funcionamento da integra"
click at [282, 185] on span "Funcionamento da Integração Hits x Máquina da Stone" at bounding box center [240, 187] width 157 height 8
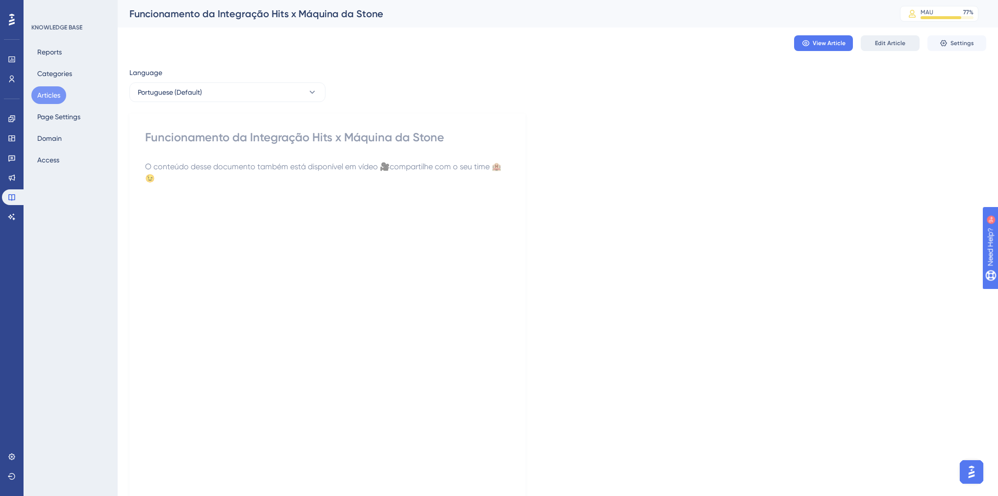
click at [884, 44] on span "Edit Article" at bounding box center [890, 43] width 30 height 8
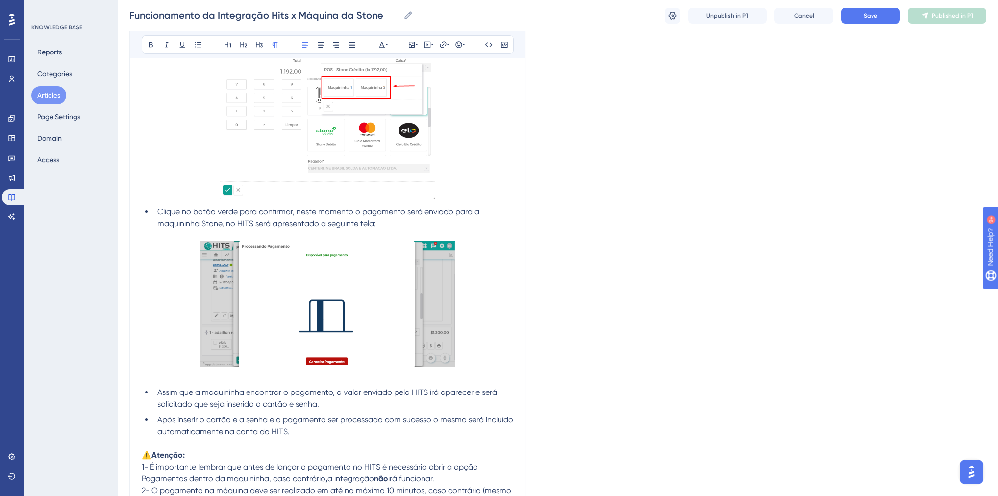
scroll to position [1539, 0]
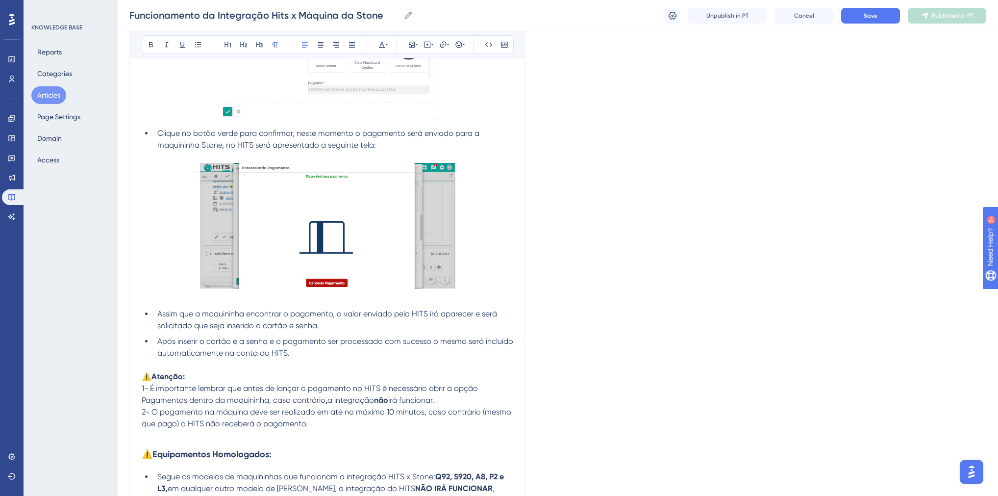
click at [298, 355] on li "Após inserir o cartão e a senha e o pagamento ser processado com sucesso o mesm…" at bounding box center [333, 347] width 360 height 24
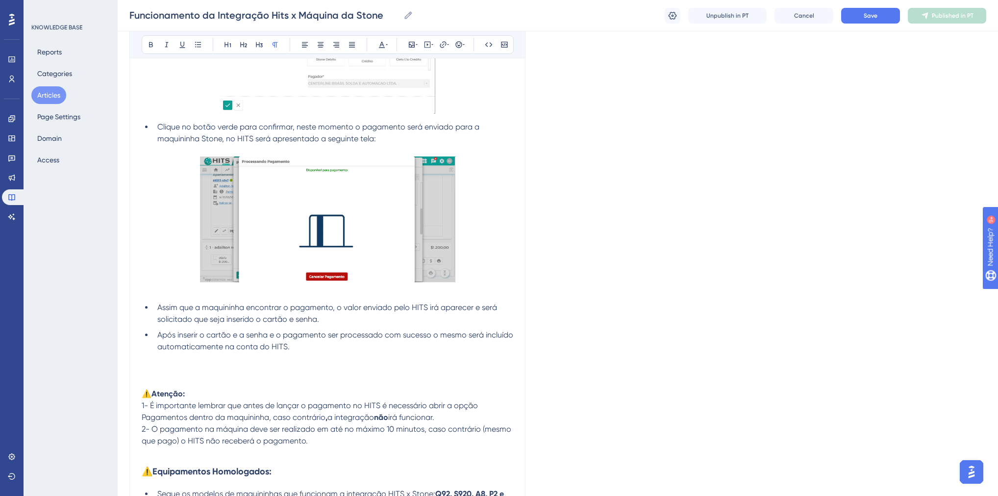
scroll to position [1813, 0]
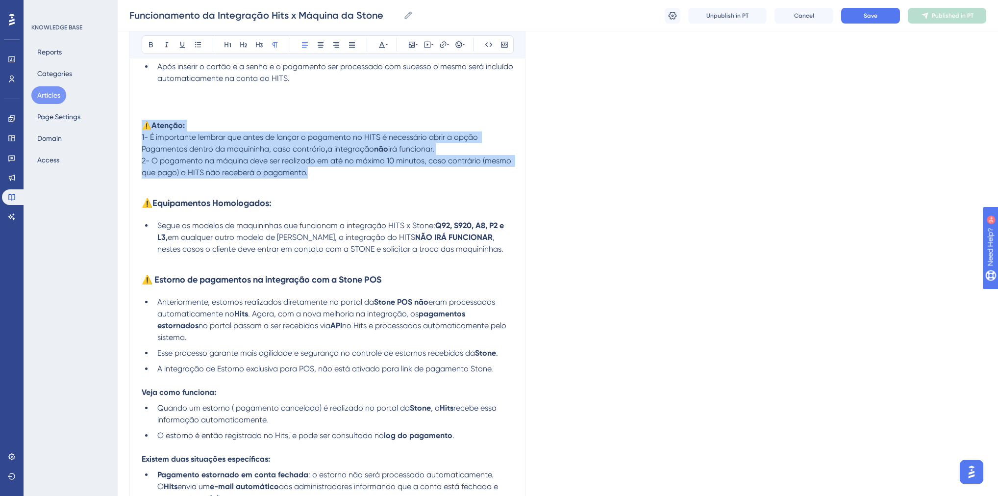
drag, startPoint x: 311, startPoint y: 179, endPoint x: 145, endPoint y: 129, distance: 173.4
copy div "⚠️ Atenção: 1- É importante lembrar que antes de lançar o pagamento no HITS é n…"
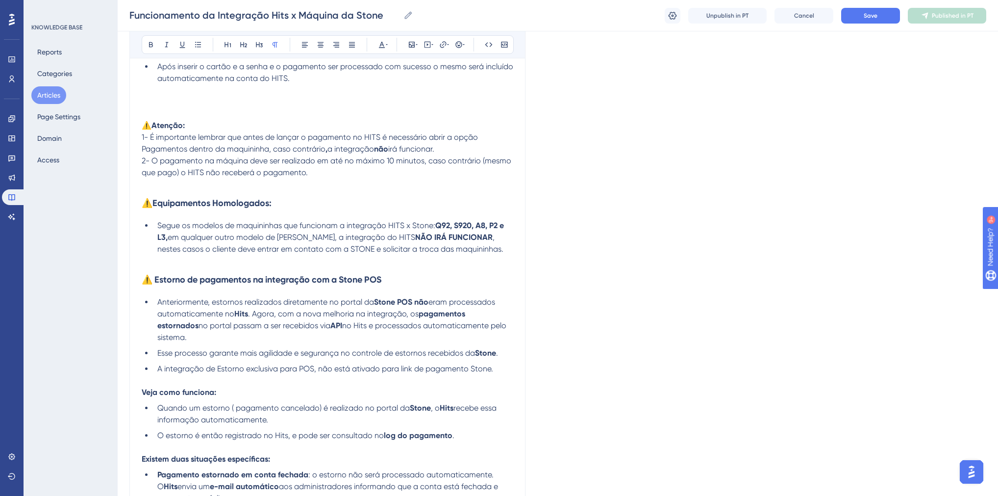
click at [145, 96] on p at bounding box center [328, 90] width 372 height 12
click at [147, 98] on p at bounding box center [328, 102] width 372 height 12
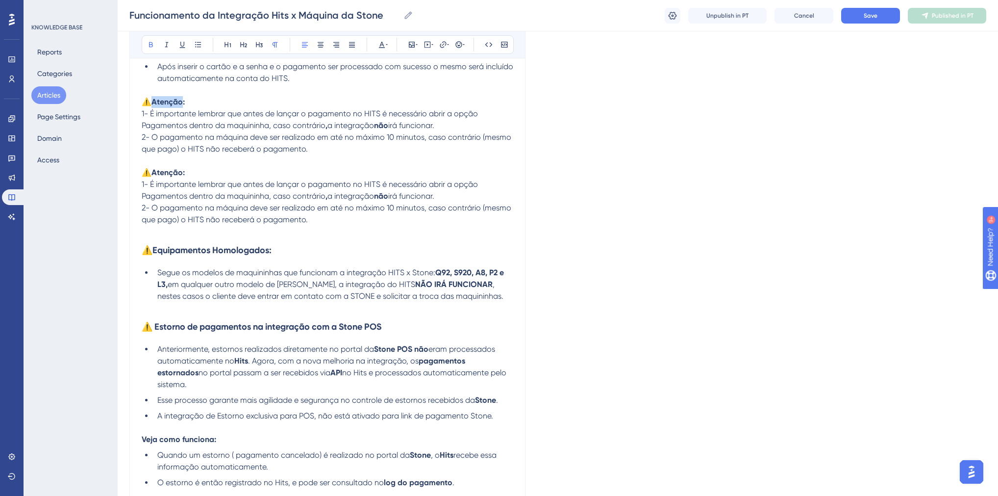
drag, startPoint x: 182, startPoint y: 105, endPoint x: 153, endPoint y: 104, distance: 29.4
click at [153, 104] on strong "Atenção:" at bounding box center [167, 101] width 33 height 9
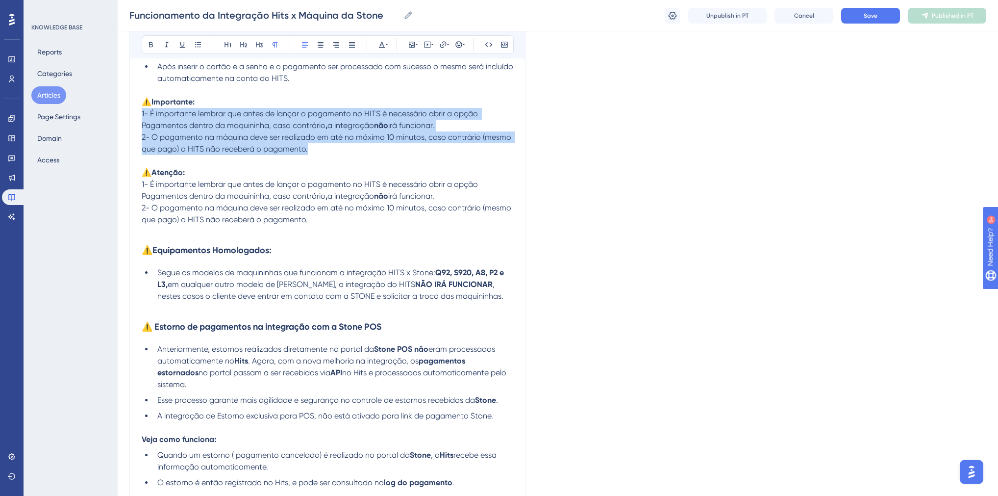
drag, startPoint x: 310, startPoint y: 153, endPoint x: 141, endPoint y: 116, distance: 172.7
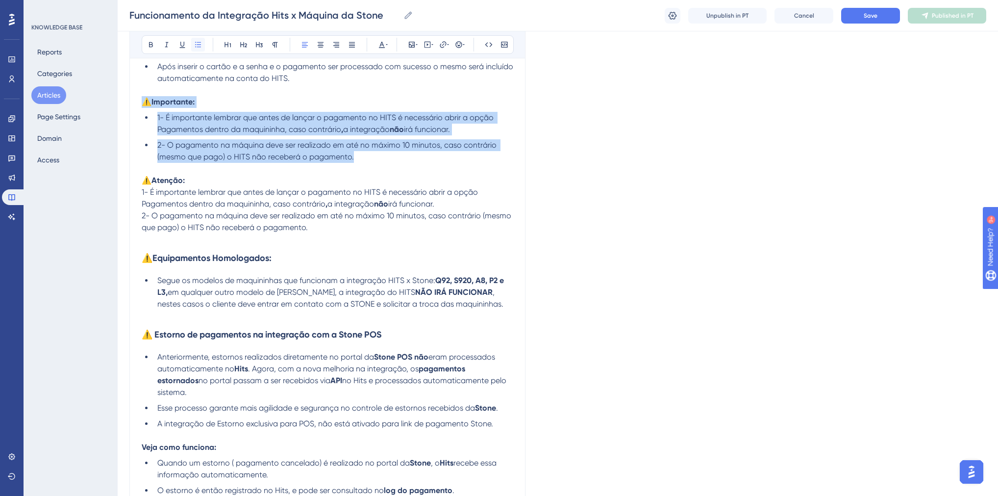
click at [198, 41] on icon at bounding box center [198, 45] width 8 height 8
click at [182, 118] on span "1- É importante lembrar que antes de lançar o pagamento no HITS é necessário ab…" at bounding box center [326, 123] width 338 height 21
click at [158, 120] on span "1- É importante lembrar que antes de lançar o pagamento no HITS é necessário ab…" at bounding box center [326, 123] width 338 height 21
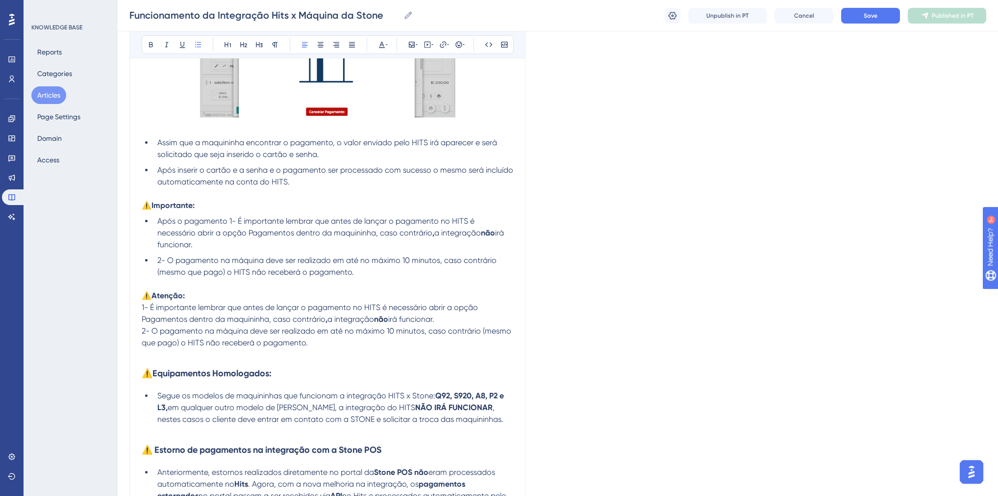
scroll to position [1696, 0]
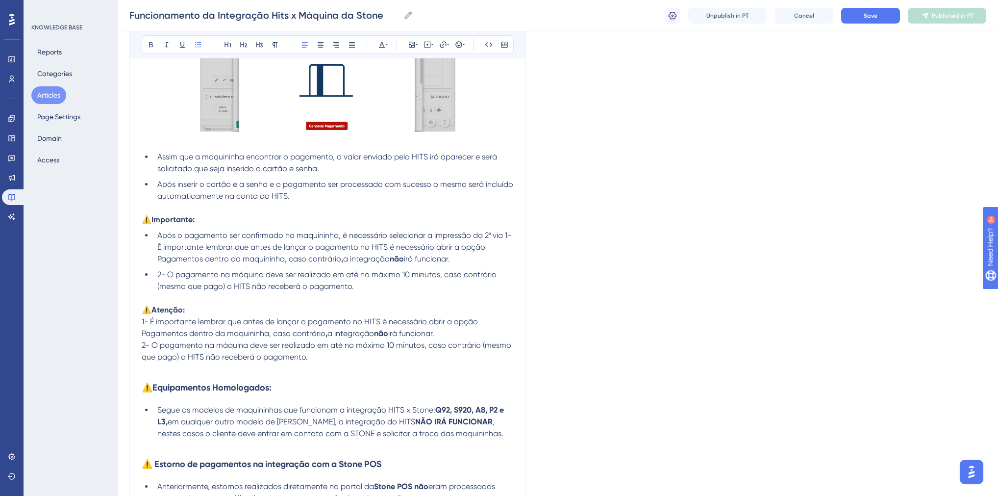
click at [502, 240] on span "Após o pagamento ser confirmado na maquininha, é necessário selecionar a impres…" at bounding box center [335, 246] width 356 height 33
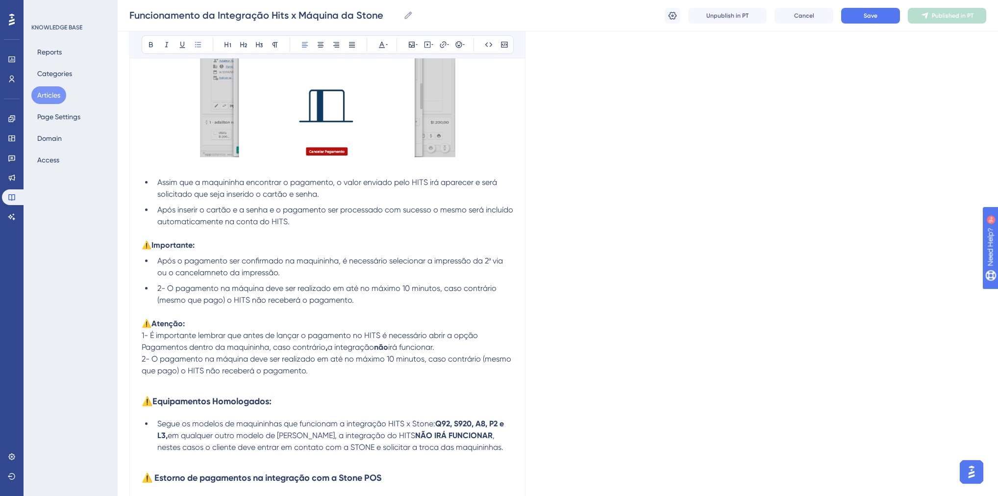
scroll to position [1656, 0]
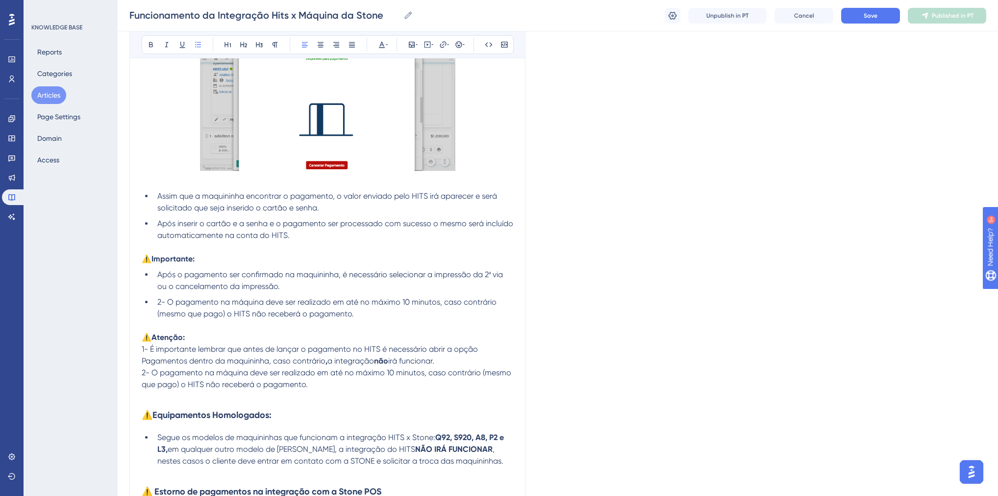
click at [286, 288] on li "Após o pagamento ser confirmado na maquininha, é necessário selecionar a impres…" at bounding box center [333, 281] width 360 height 24
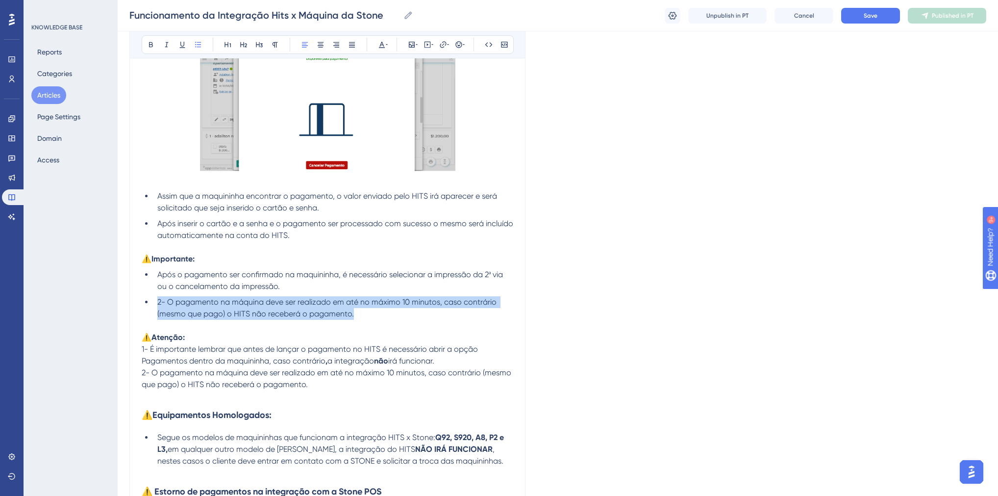
drag, startPoint x: 356, startPoint y: 318, endPoint x: 159, endPoint y: 306, distance: 197.9
click at [159, 306] on li "2- O pagamento na máquina deve ser realizado em até no máximo 10 minutos, caso …" at bounding box center [333, 308] width 360 height 24
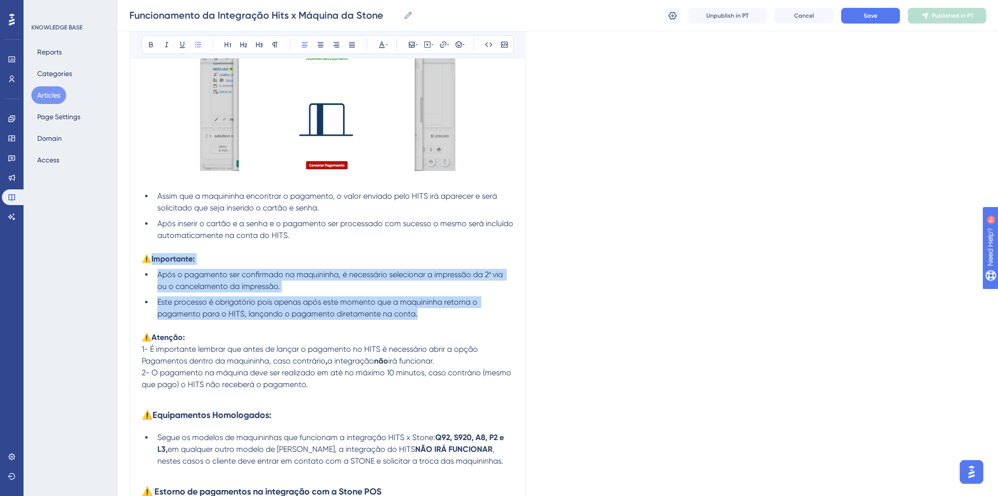
drag, startPoint x: 426, startPoint y: 317, endPoint x: 150, endPoint y: 263, distance: 281.6
copy div "Importante: Após o pagamento ser confirmado na maquininha, é necessário selecio…"
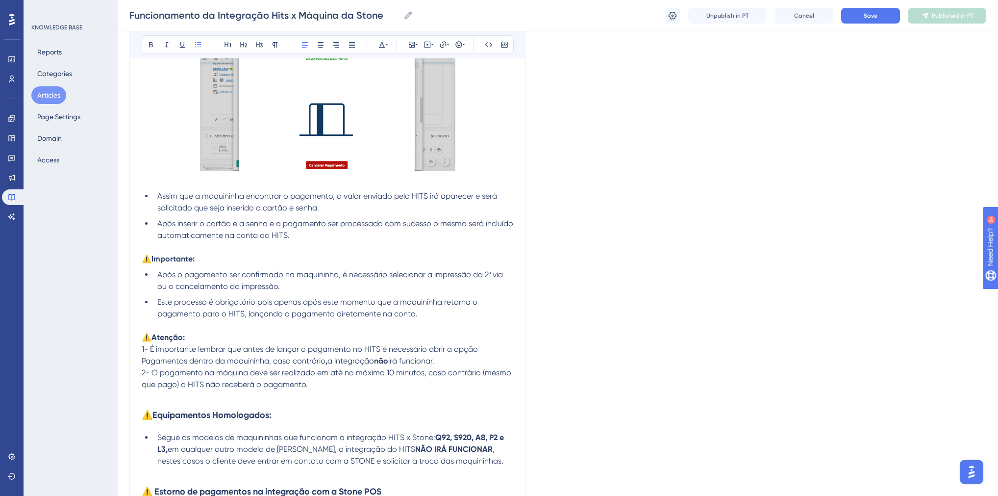
click at [427, 327] on p at bounding box center [328, 326] width 372 height 12
click at [430, 320] on li "Este processo é obrigatório pois apenas após este momento que a maquininha reto…" at bounding box center [333, 308] width 360 height 24
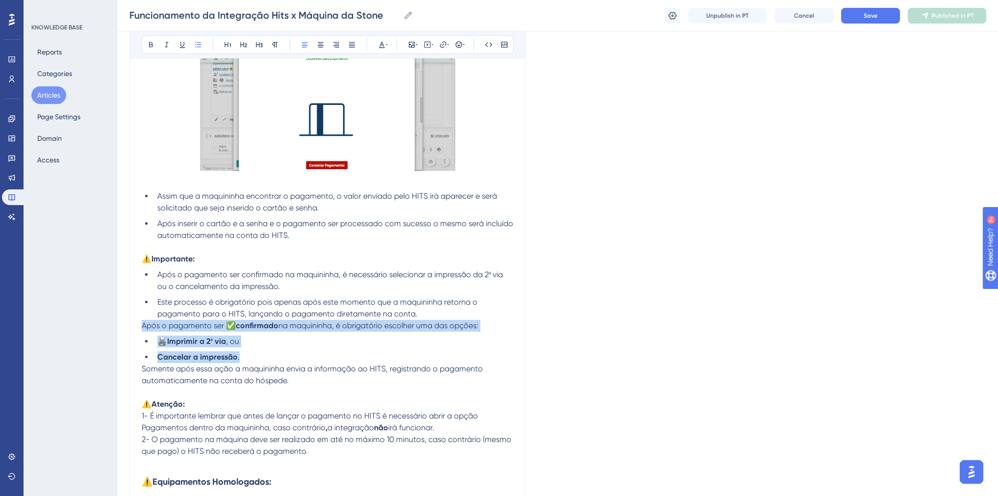
drag, startPoint x: 241, startPoint y: 362, endPoint x: 139, endPoint y: 332, distance: 106.1
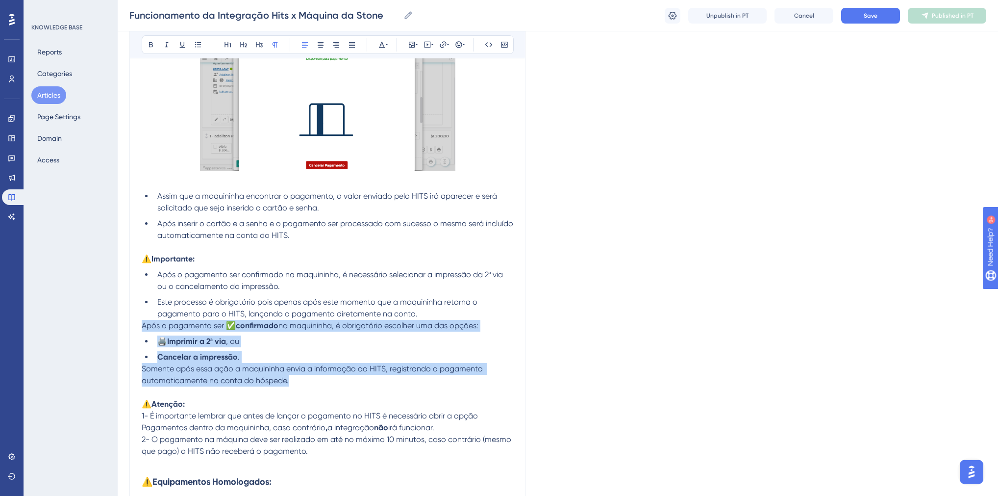
drag, startPoint x: 273, startPoint y: 383, endPoint x: 138, endPoint y: 332, distance: 144.6
copy div "Após o pagamento ser ✅ confirmado na maquininha, é obrigatório escolher uma das…"
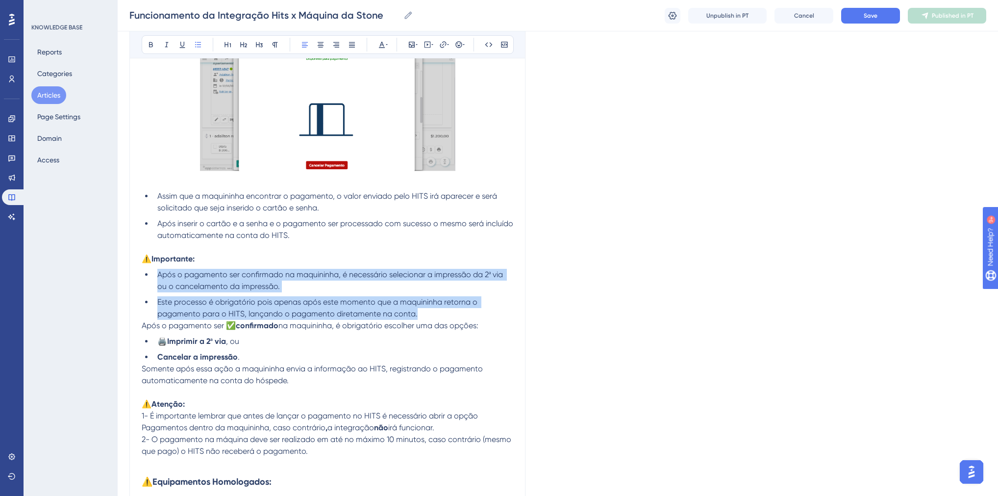
drag, startPoint x: 410, startPoint y: 315, endPoint x: 158, endPoint y: 278, distance: 254.7
click at [158, 278] on ul "Após o pagamento ser confirmado na maquininha, é necessário selecionar a impres…" at bounding box center [328, 294] width 372 height 51
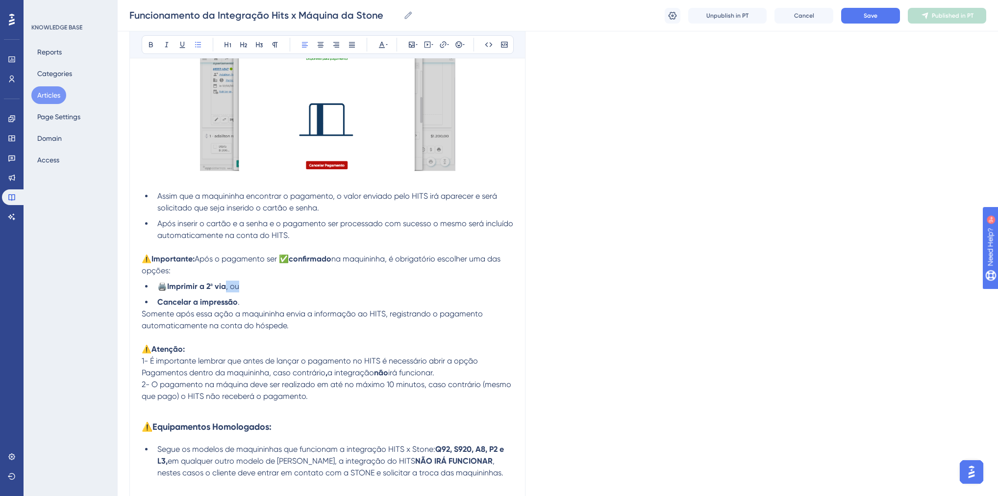
drag, startPoint x: 251, startPoint y: 290, endPoint x: 229, endPoint y: 292, distance: 22.7
click at [229, 292] on li "🖨️ Imprimir a 2ª via , ou" at bounding box center [333, 286] width 360 height 12
click at [235, 318] on span "Somente após essa ação a maquininha envia a informação ao HITS, registrando o p…" at bounding box center [313, 319] width 343 height 21
click at [296, 327] on p "Somente após essa ação que a maquininha envia a informação ao HITS, registrando…" at bounding box center [328, 320] width 372 height 24
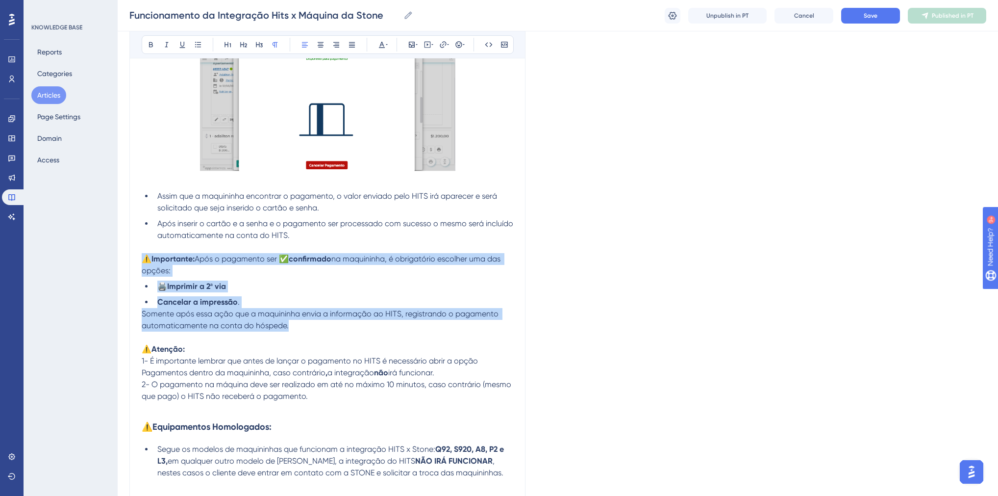
drag, startPoint x: 291, startPoint y: 328, endPoint x: 138, endPoint y: 259, distance: 168.3
copy div "⚠️ Importante: Após o pagamento ser ✅ confirmado na maquininha, é obrigatório e…"
click at [865, 13] on span "Save" at bounding box center [871, 16] width 14 height 8
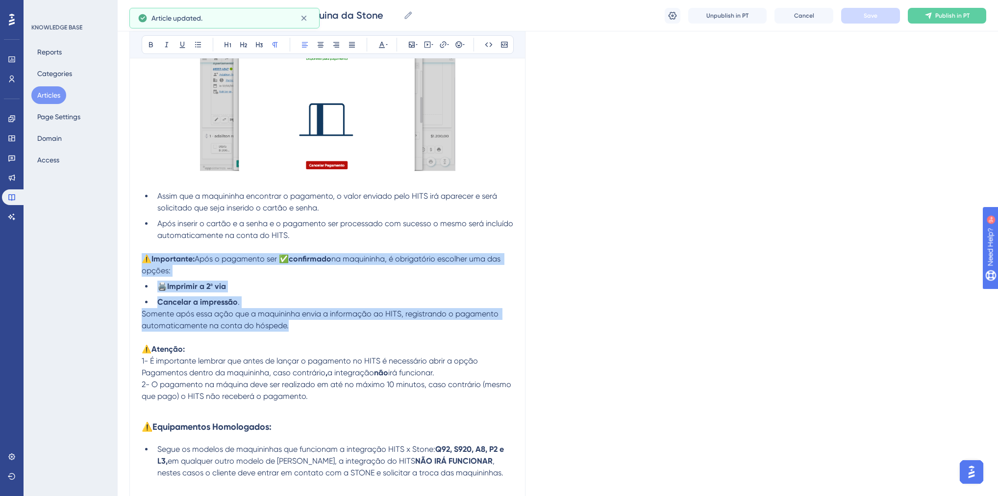
click at [945, 18] on span "Publish in PT" at bounding box center [952, 16] width 34 height 8
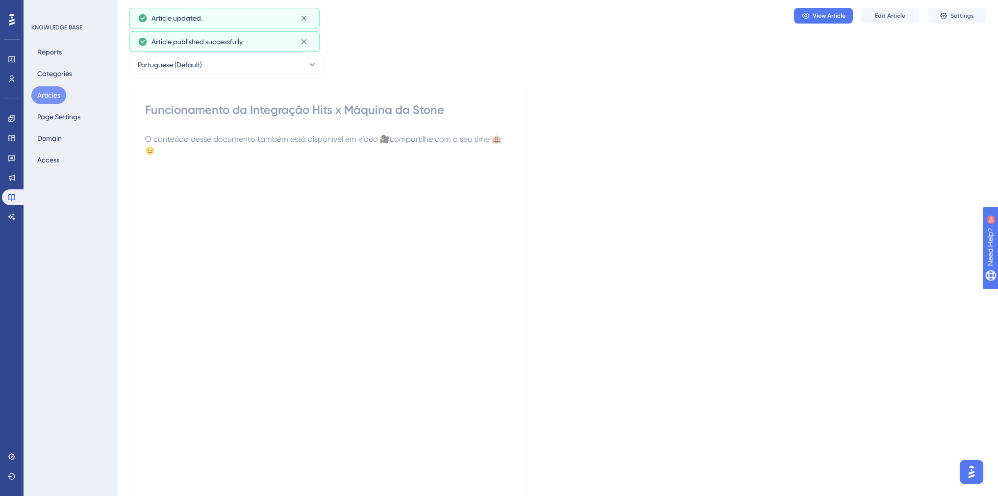
scroll to position [0, 0]
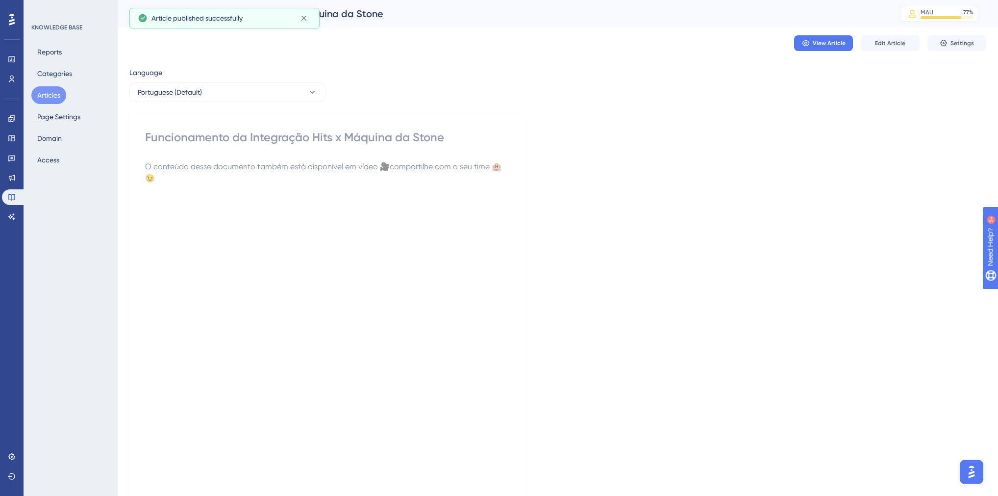
click at [47, 100] on button "Articles" at bounding box center [48, 95] width 35 height 18
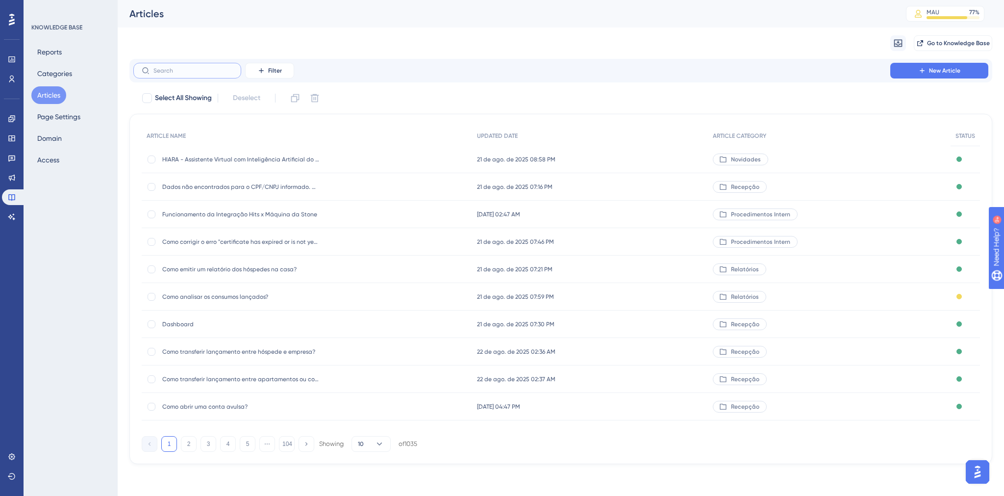
click at [193, 69] on input "text" at bounding box center [192, 70] width 79 height 7
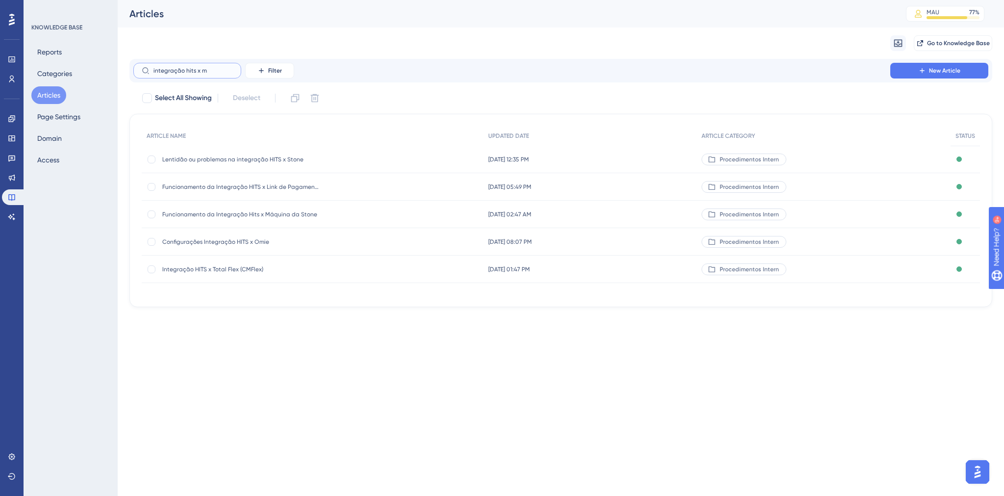
type input "integração hits x ma"
checkbox input "true"
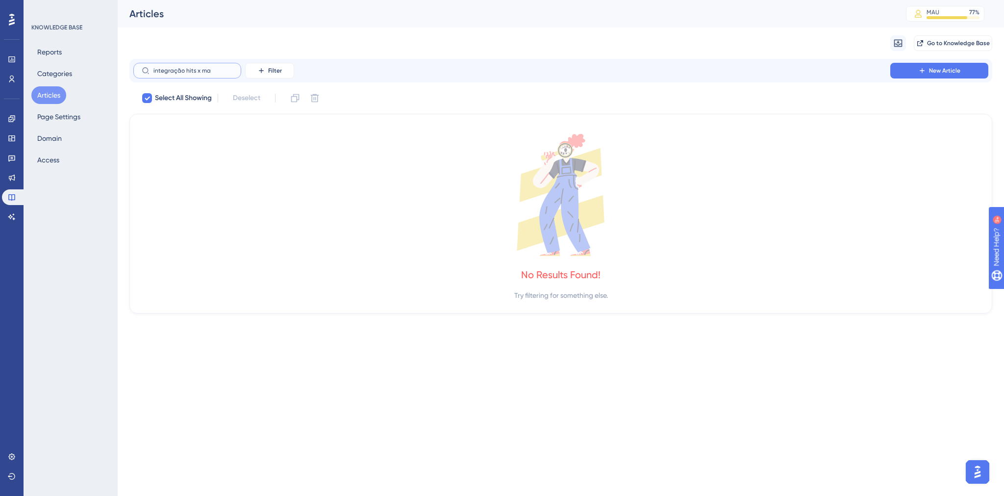
type input "integração hits x m"
checkbox input "false"
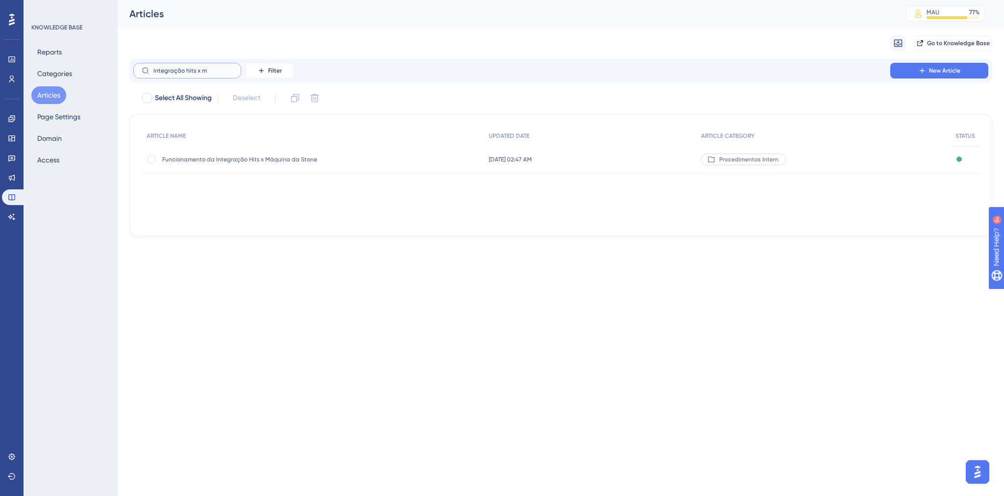
type input "integração hits x m"
click at [281, 161] on span "Funcionamento da Integração Hits x Máquina da Stone" at bounding box center [240, 159] width 157 height 8
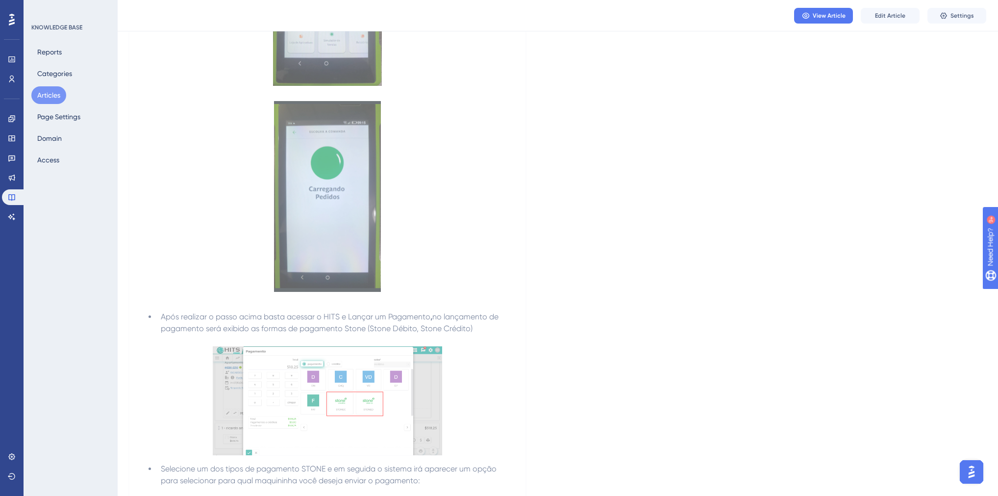
scroll to position [980, 0]
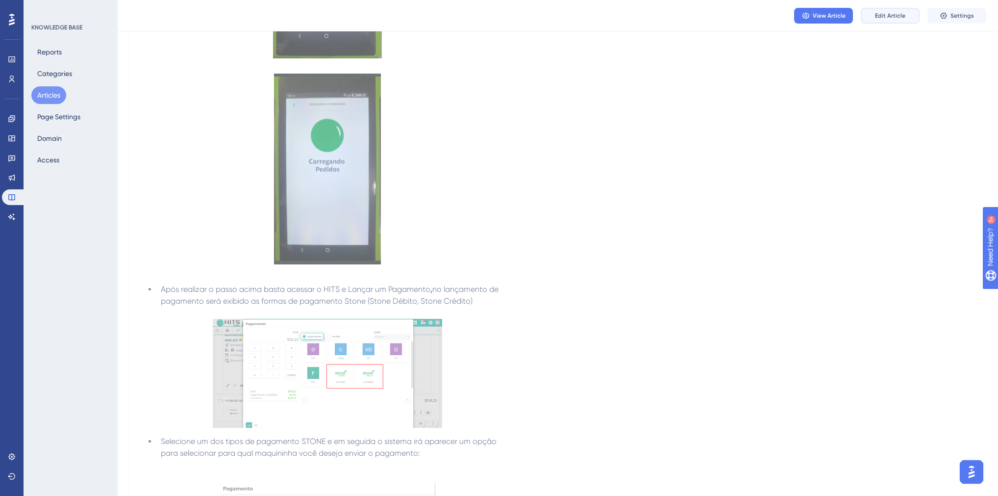
click at [881, 11] on button "Edit Article" at bounding box center [890, 16] width 59 height 16
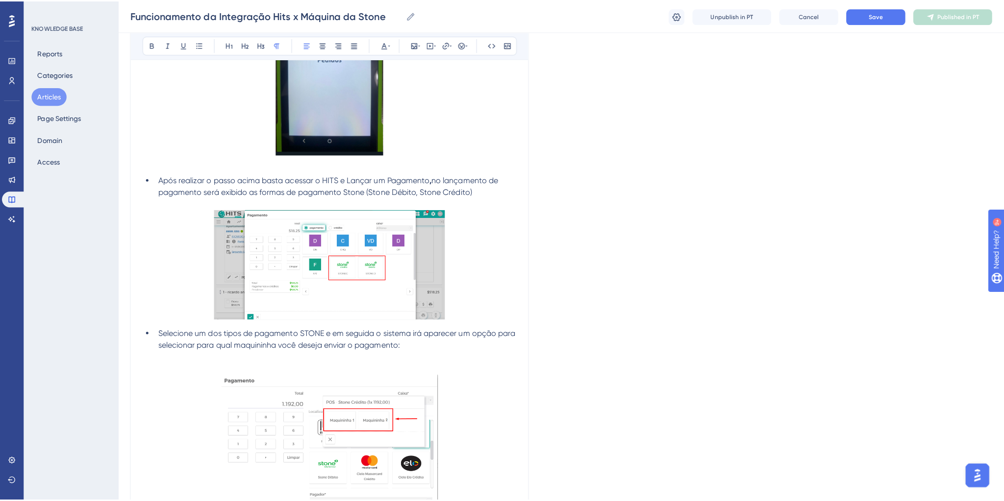
scroll to position [1111, 0]
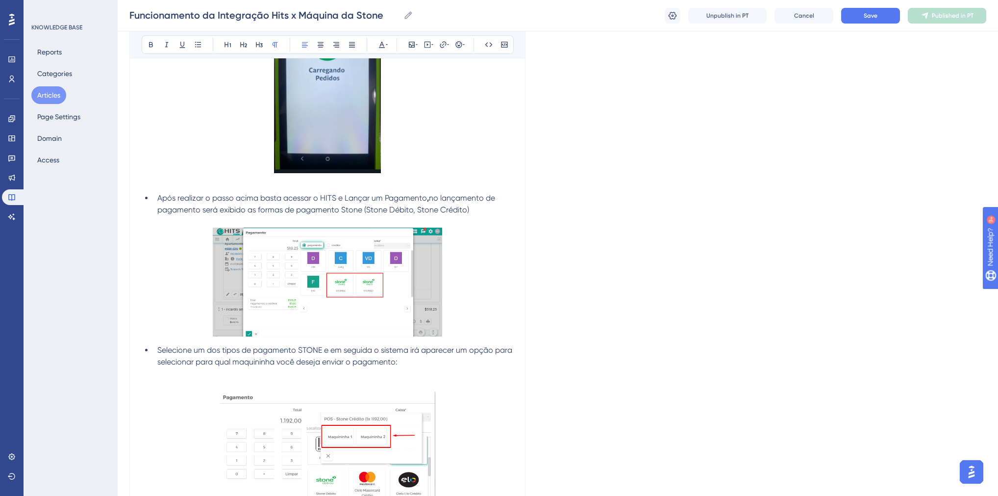
click at [45, 101] on button "Articles" at bounding box center [48, 95] width 35 height 18
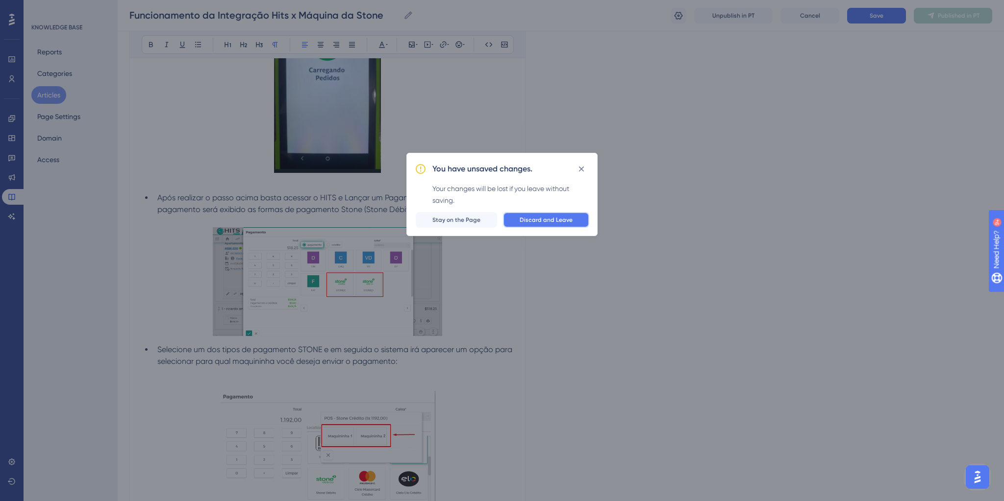
click at [520, 222] on button "Discard and Leave" at bounding box center [546, 220] width 86 height 16
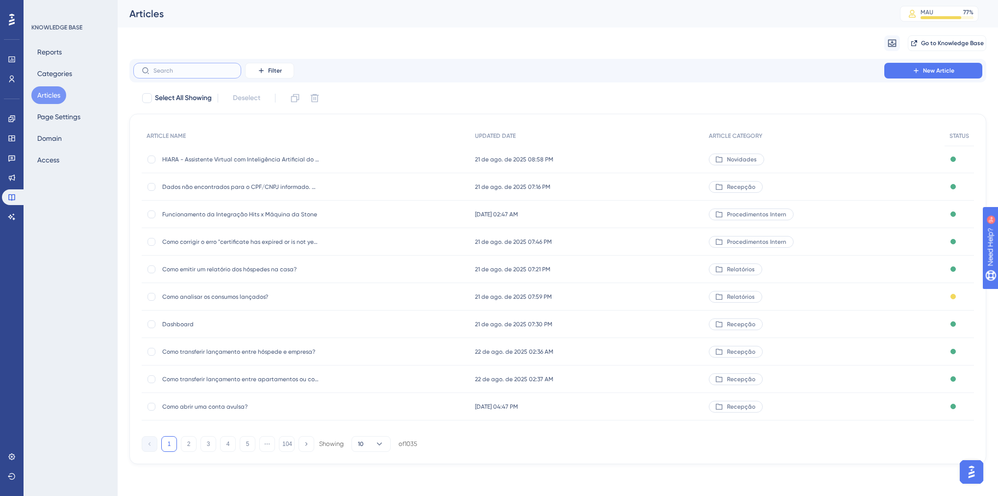
click at [188, 69] on input "text" at bounding box center [192, 70] width 79 height 7
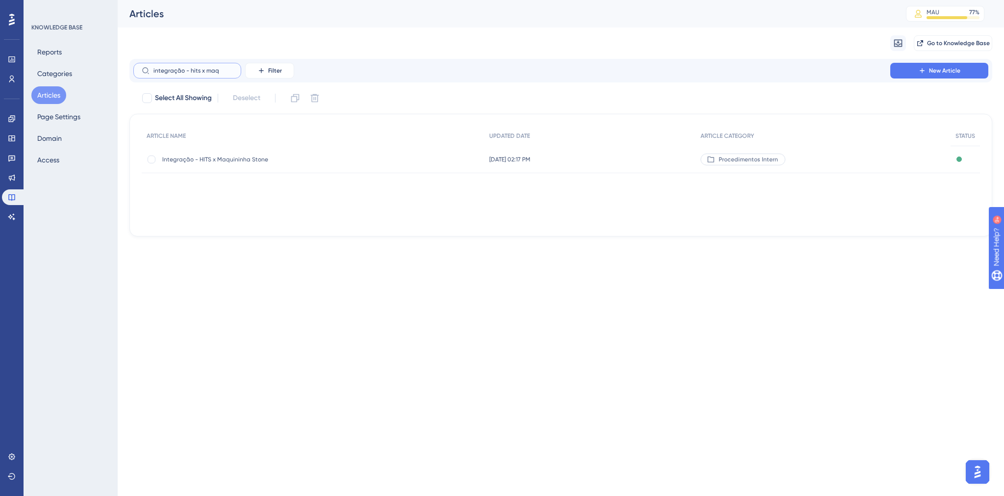
type input "integração - hits x maq"
click at [254, 159] on span "Integração - HITS x Maquininha Stone" at bounding box center [240, 159] width 157 height 8
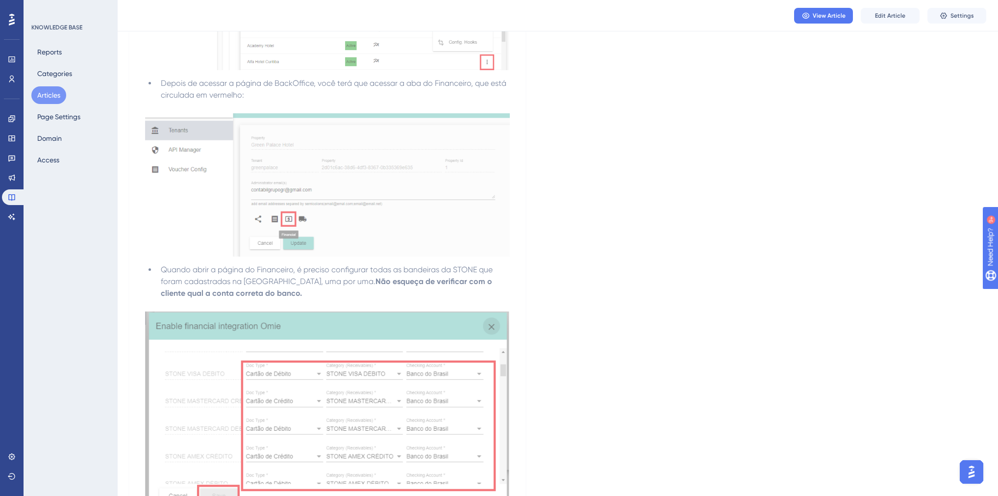
scroll to position [6182, 0]
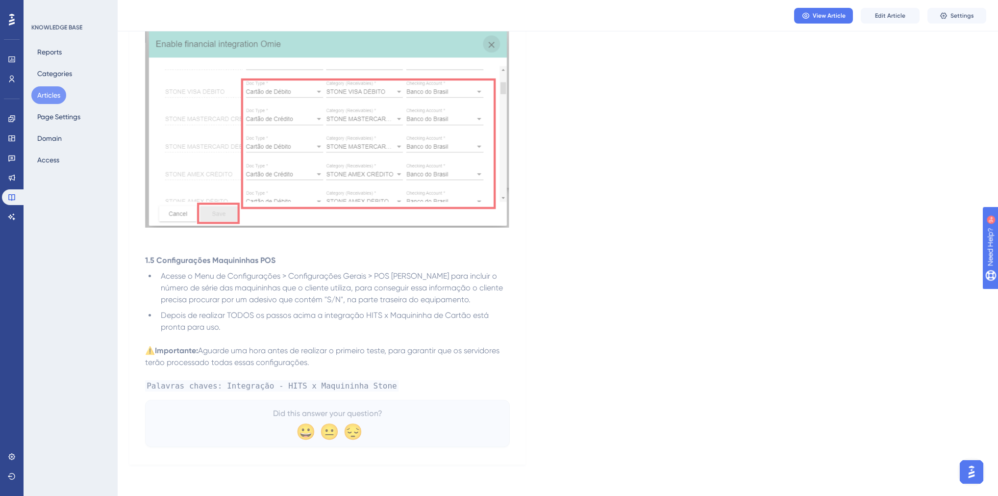
click at [49, 101] on button "Articles" at bounding box center [48, 95] width 35 height 18
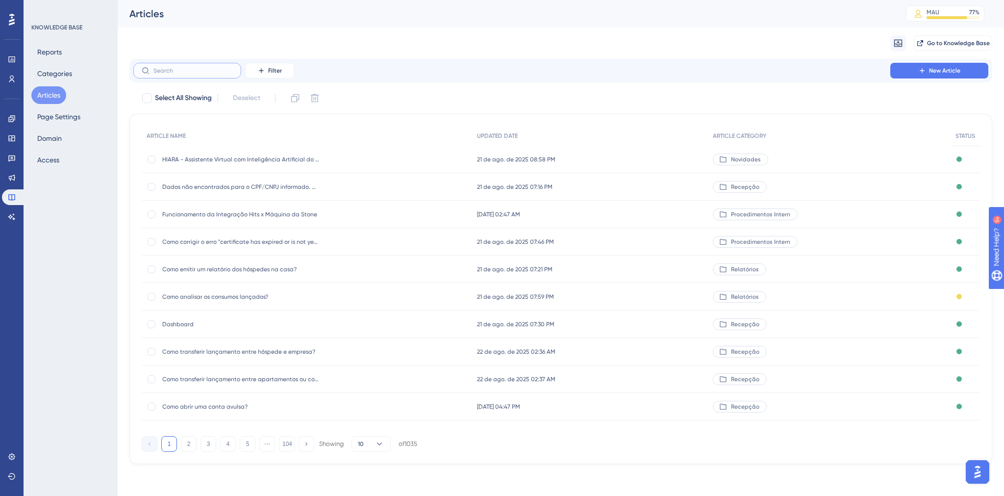
click at [173, 72] on input "text" at bounding box center [192, 70] width 79 height 7
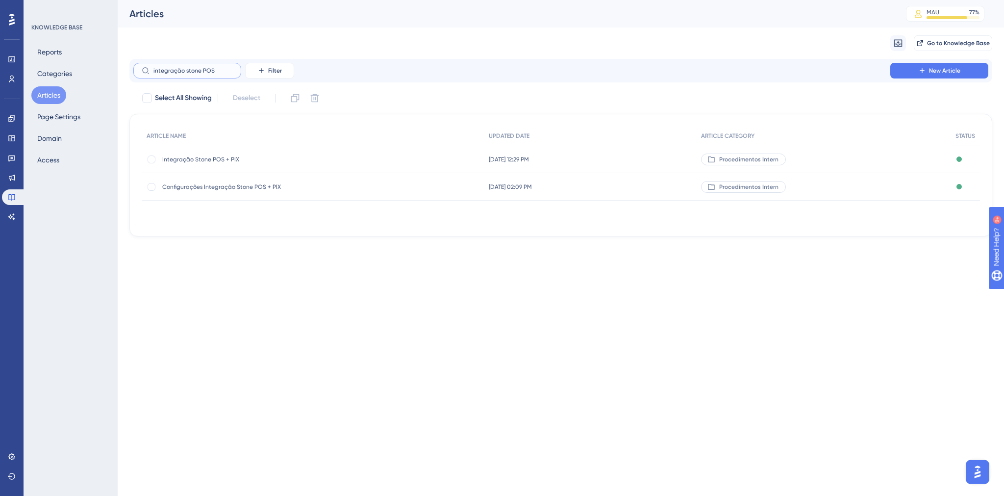
type input "integração stone POS"
click at [197, 160] on span "Integração Stone POS + PIX" at bounding box center [240, 159] width 157 height 8
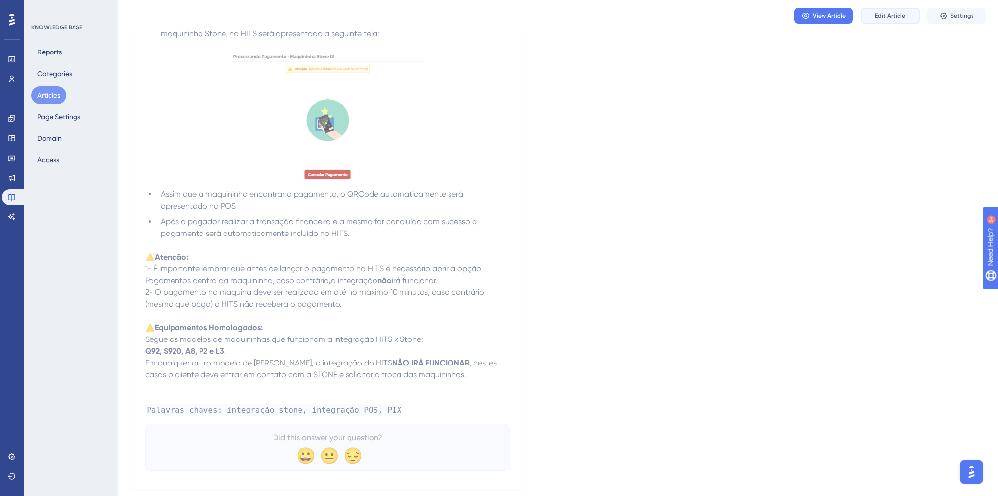
click at [904, 14] on span "Edit Article" at bounding box center [890, 16] width 30 height 8
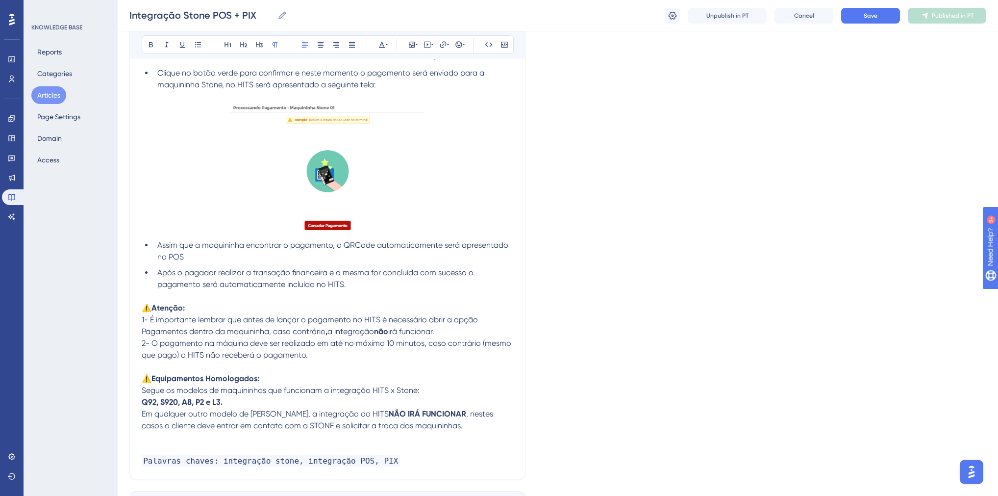
scroll to position [1347, 0]
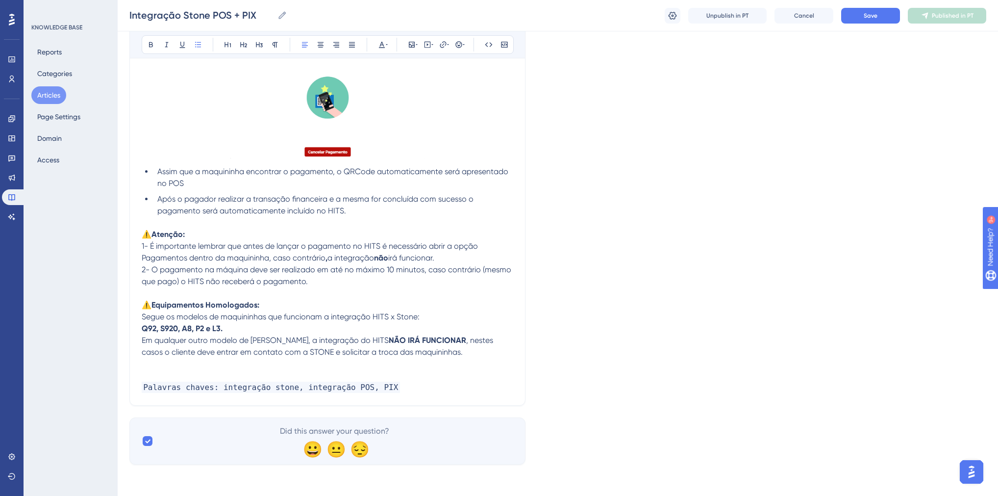
click at [386, 211] on li "Após o pagador realizar a transação financeira e a mesma for concluída com suce…" at bounding box center [333, 205] width 360 height 24
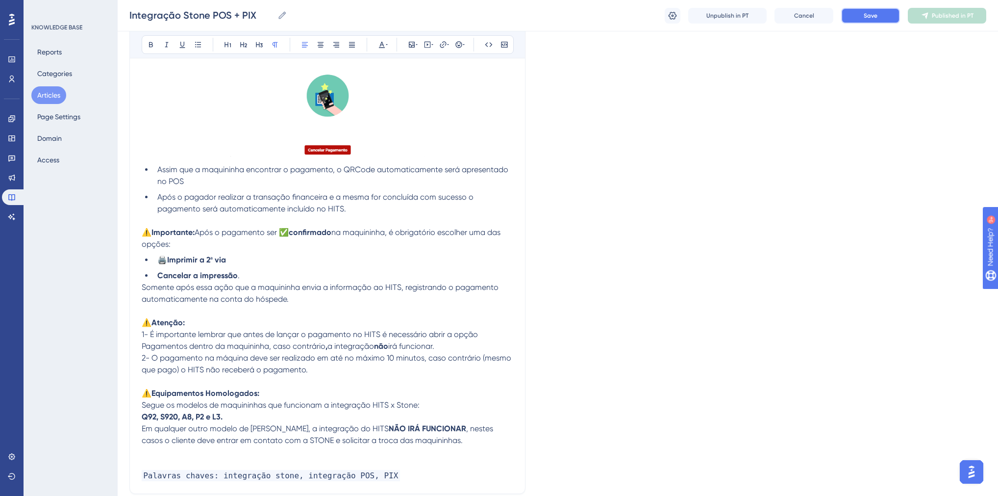
click at [871, 13] on span "Save" at bounding box center [871, 16] width 14 height 8
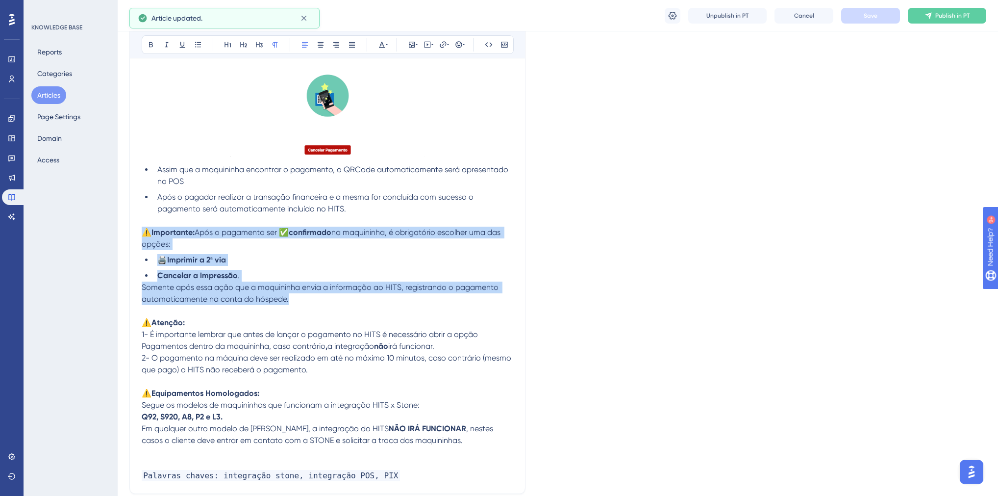
drag, startPoint x: 297, startPoint y: 302, endPoint x: 145, endPoint y: 235, distance: 165.7
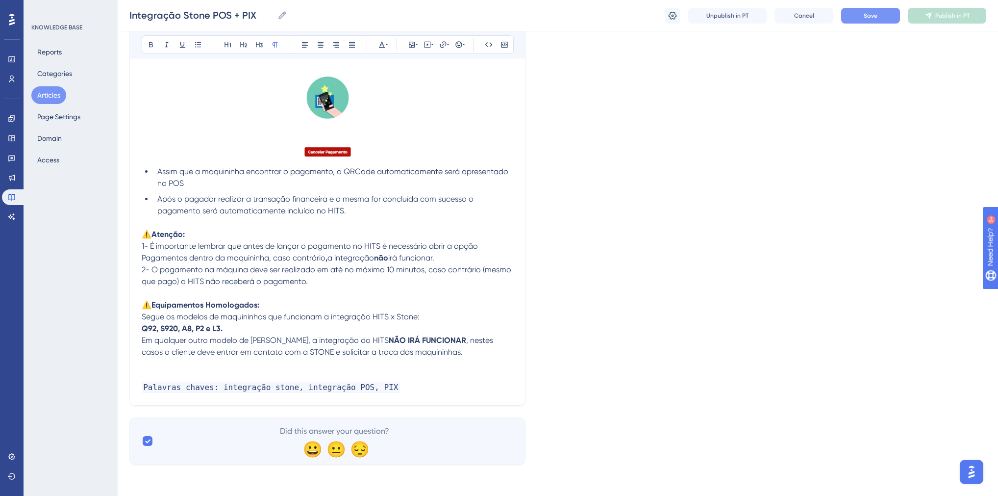
click at [169, 297] on p at bounding box center [328, 293] width 372 height 12
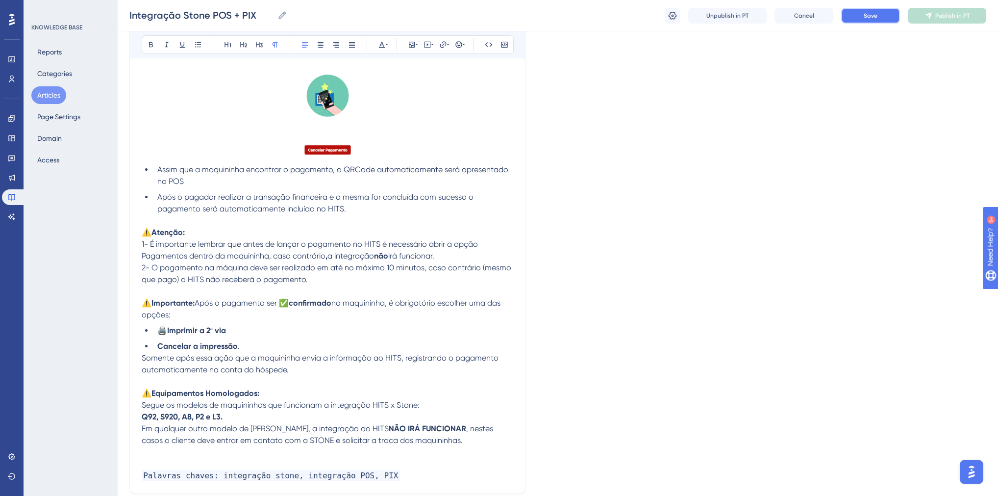
click at [870, 20] on button "Save" at bounding box center [870, 16] width 59 height 16
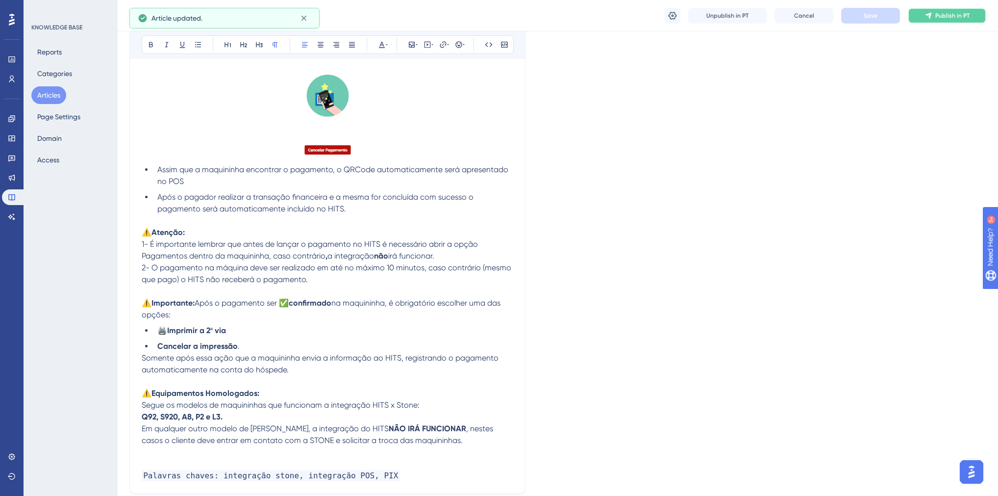
click at [951, 18] on span "Publish in PT" at bounding box center [952, 16] width 34 height 8
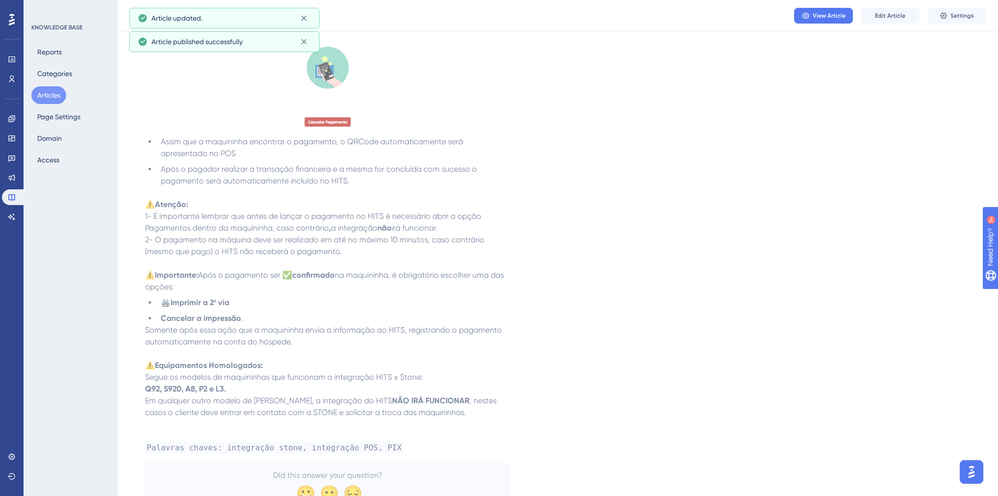
click at [44, 94] on button "Articles" at bounding box center [48, 95] width 35 height 18
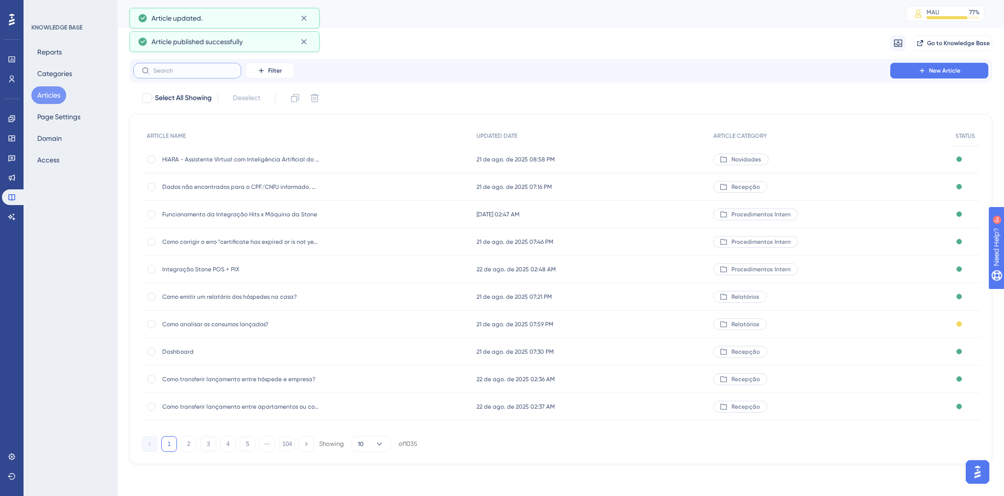
click at [217, 69] on input "text" at bounding box center [192, 70] width 79 height 7
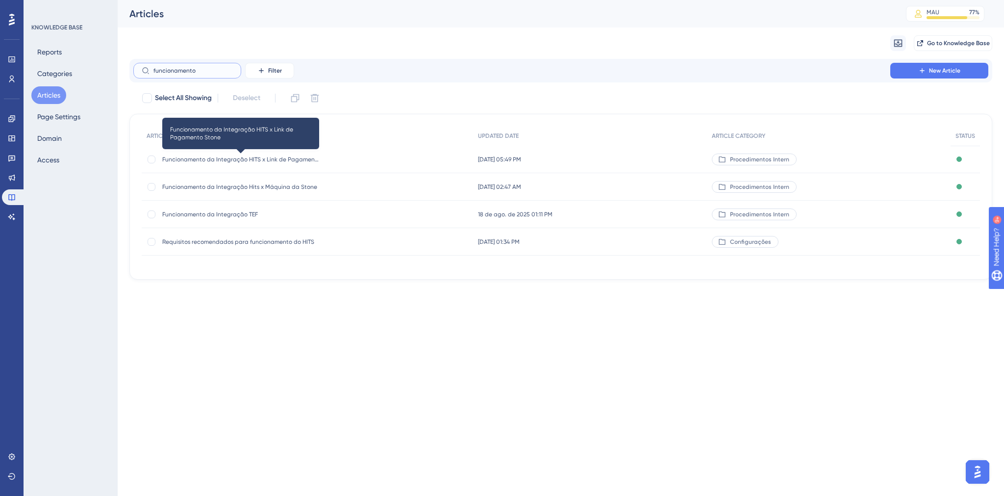
type input "funcionamento"
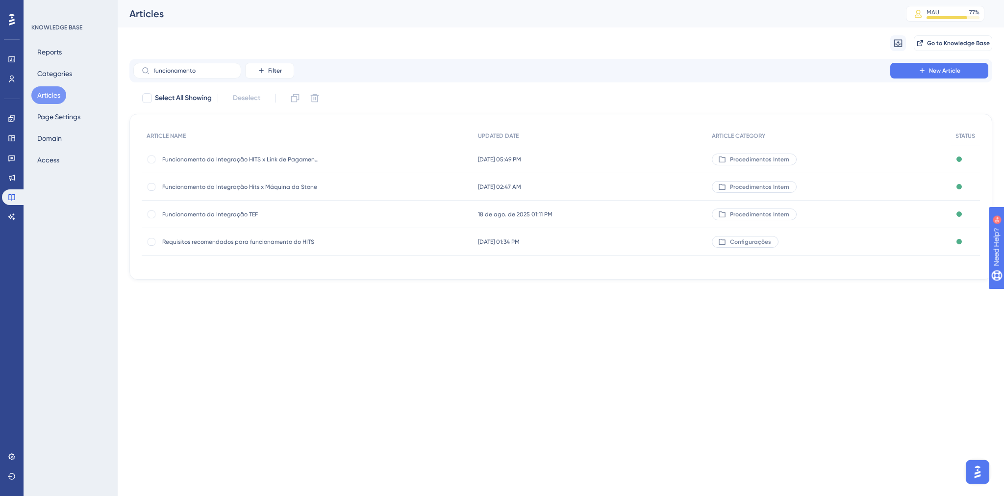
click at [247, 186] on span "Funcionamento da Integração Hits x Máquina da Stone" at bounding box center [240, 187] width 157 height 8
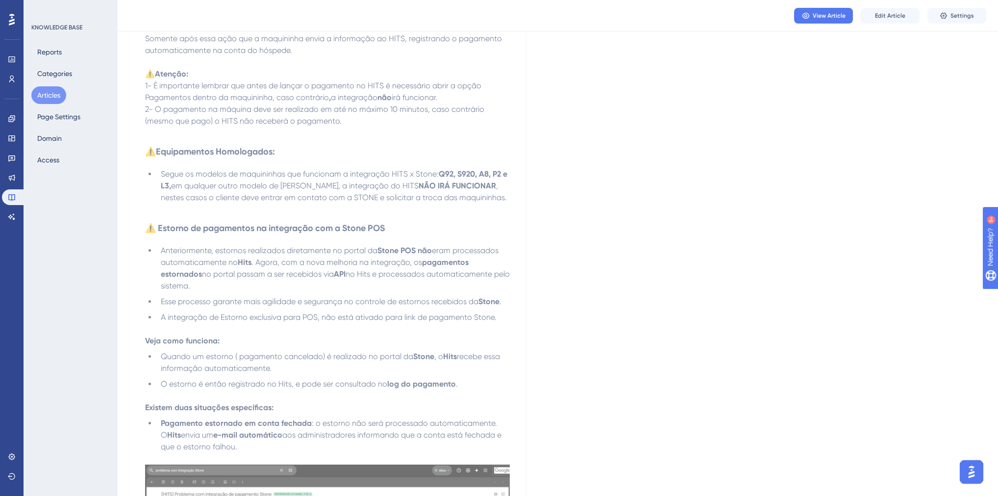
scroll to position [1843, 0]
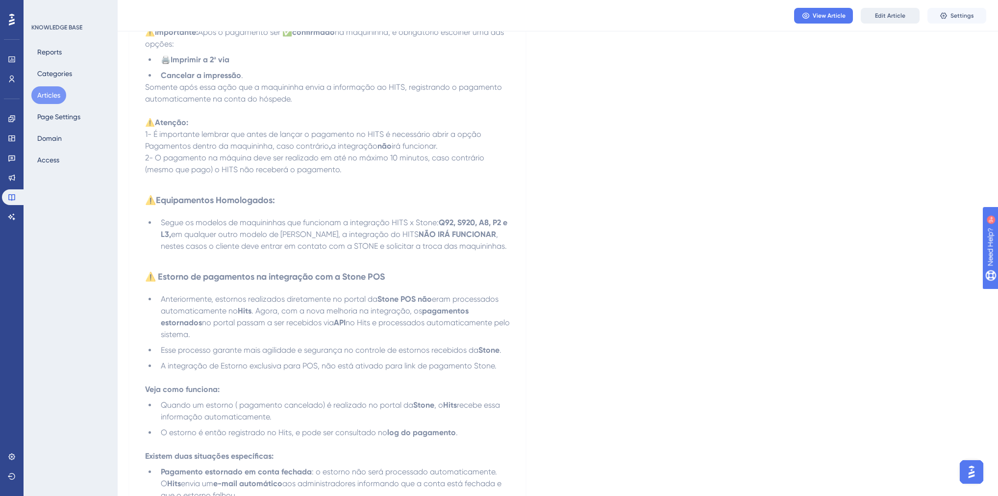
click at [869, 17] on button "Edit Article" at bounding box center [890, 16] width 59 height 16
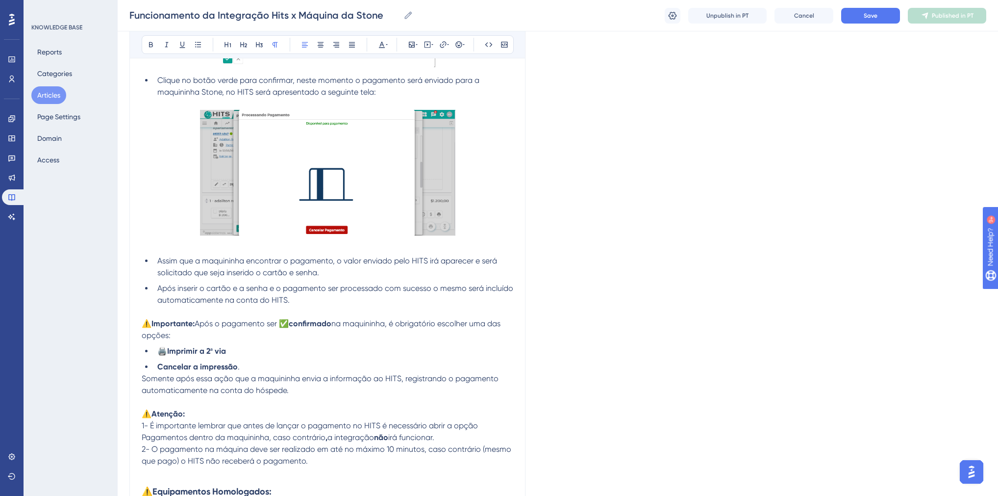
scroll to position [1660, 0]
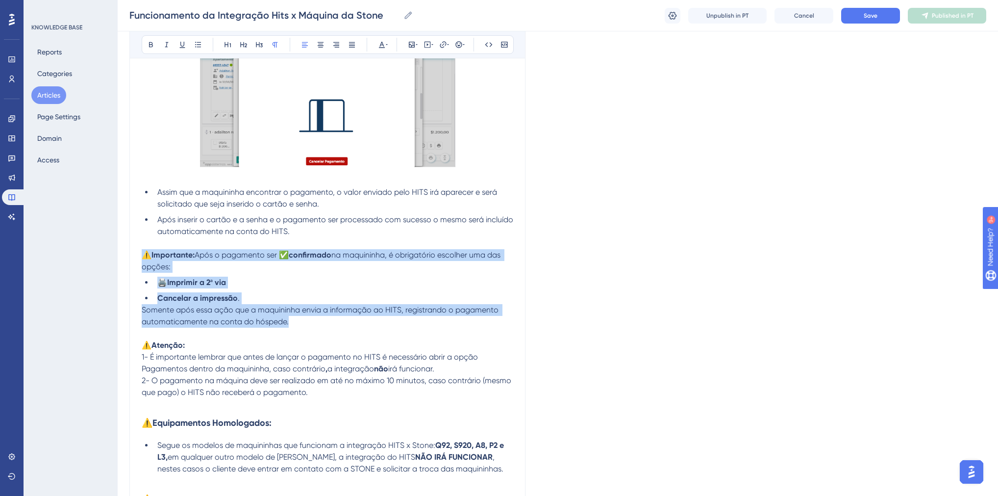
drag, startPoint x: 297, startPoint y: 325, endPoint x: 145, endPoint y: 255, distance: 167.8
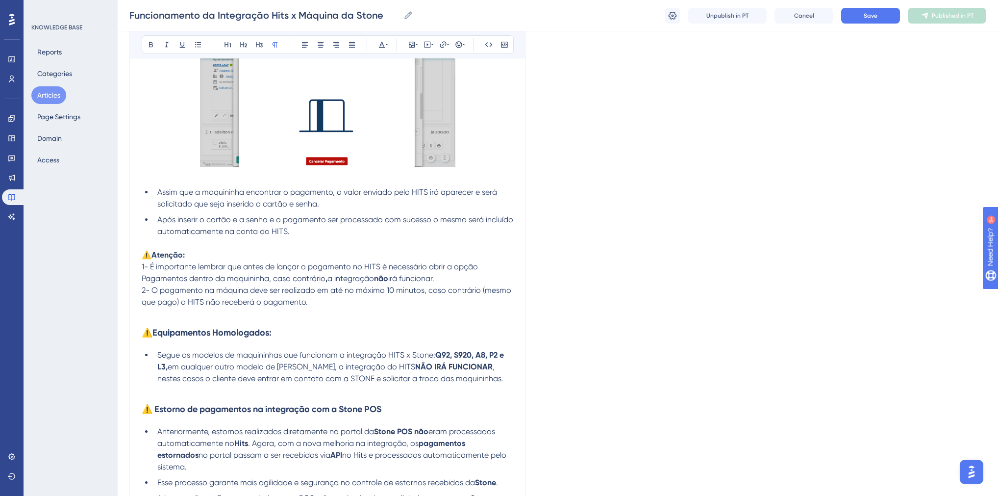
click at [247, 316] on p at bounding box center [328, 314] width 372 height 12
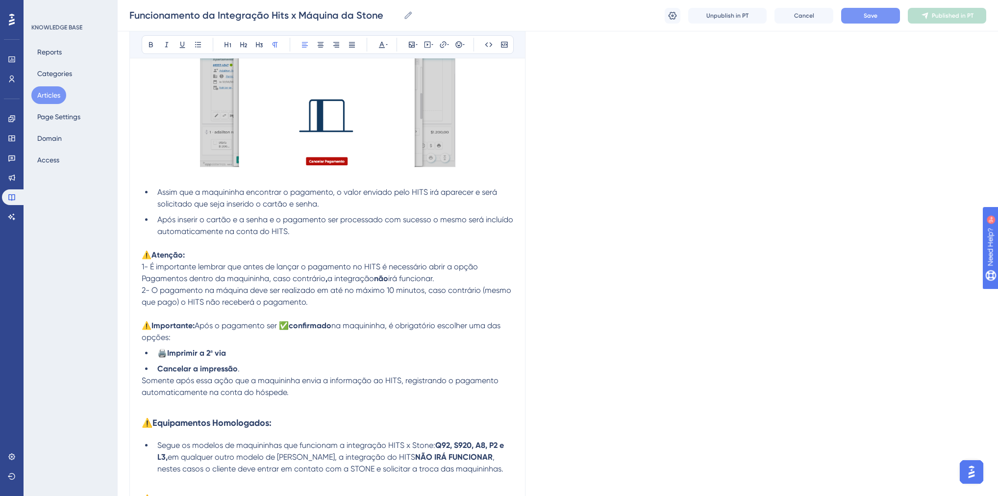
click at [859, 22] on button "Save" at bounding box center [870, 16] width 59 height 16
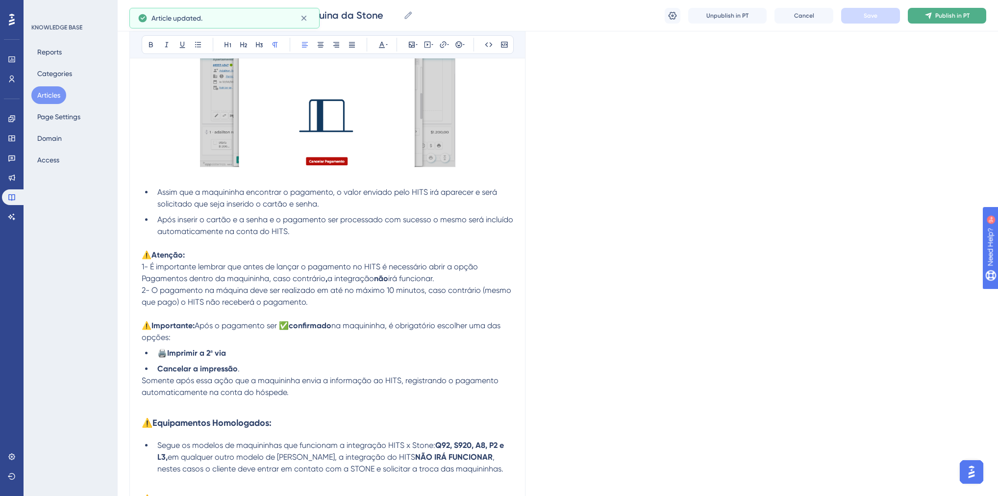
click at [941, 16] on span "Publish in PT" at bounding box center [952, 16] width 34 height 8
